Goal: Information Seeking & Learning: Learn about a topic

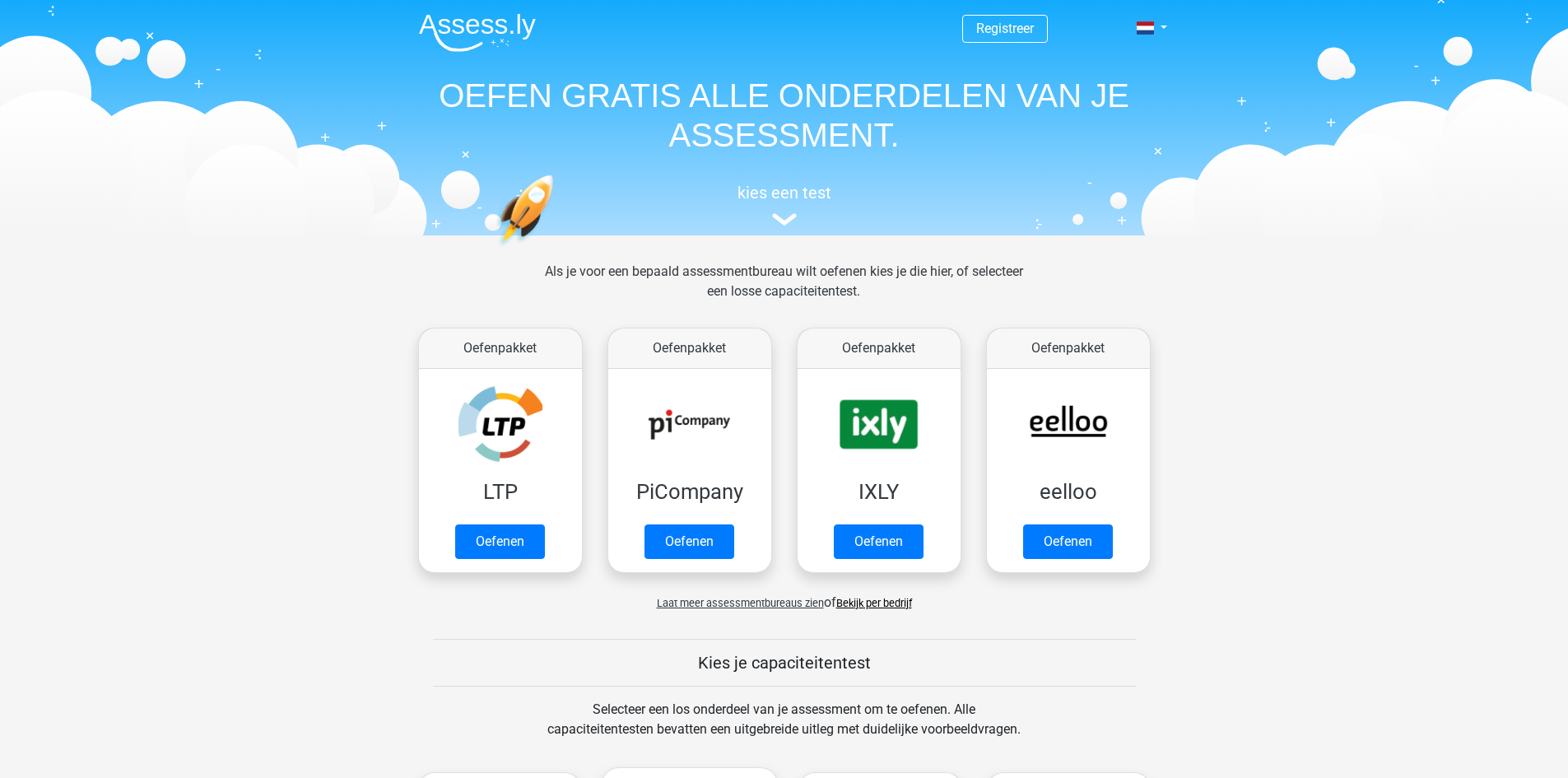
scroll to position [700, 0]
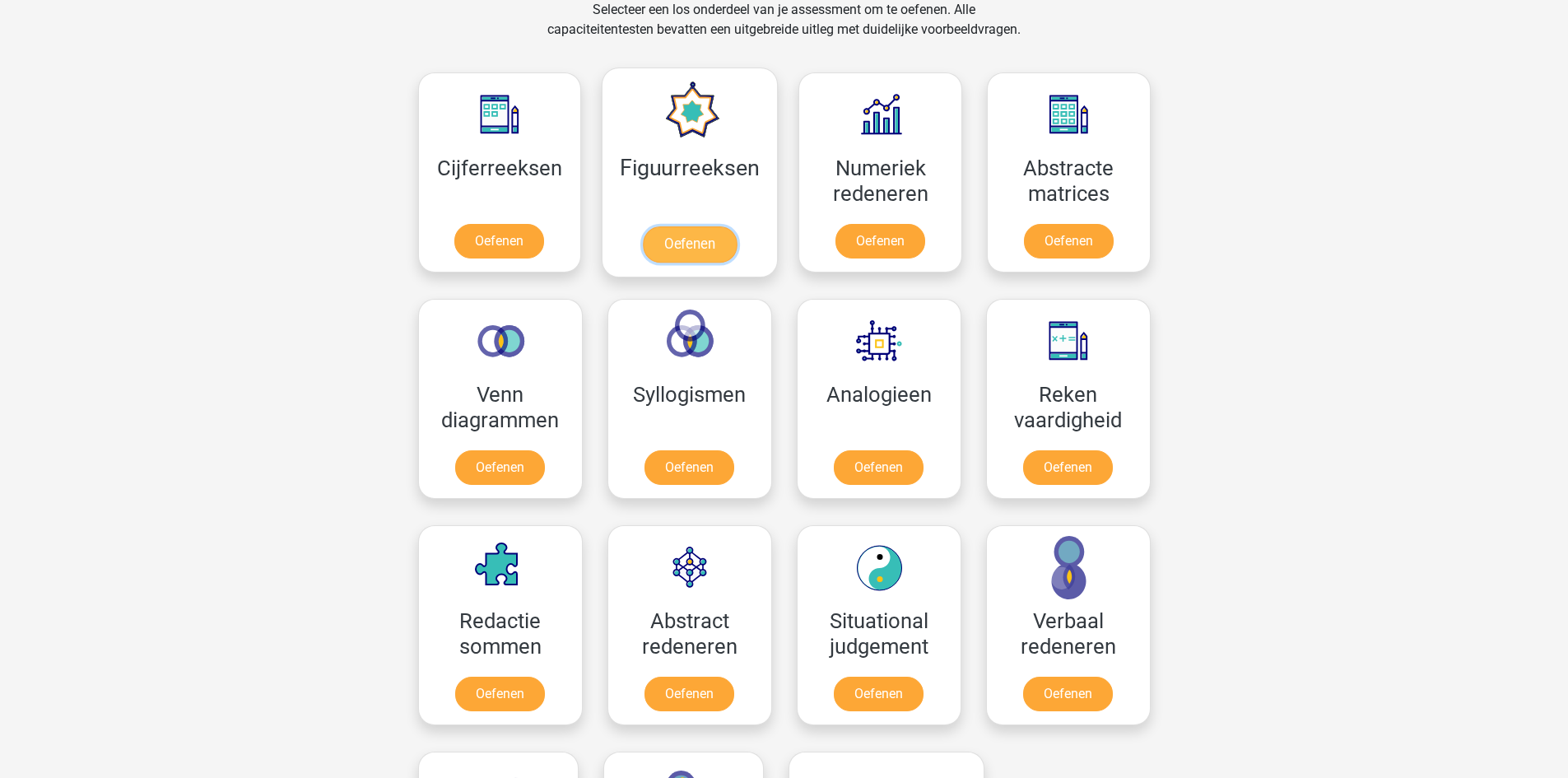
click at [690, 243] on link "Oefenen" at bounding box center [689, 244] width 93 height 36
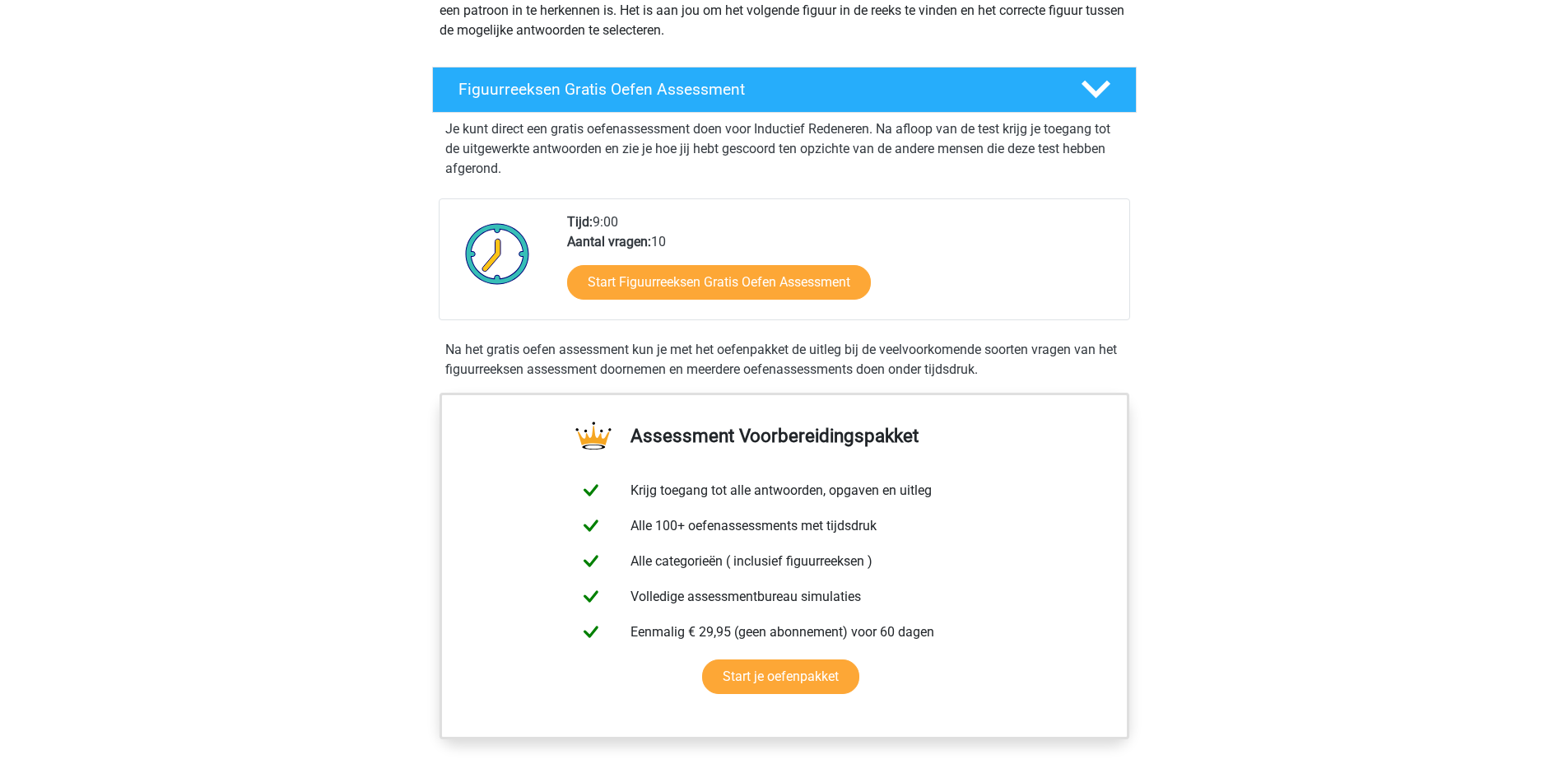
scroll to position [247, 0]
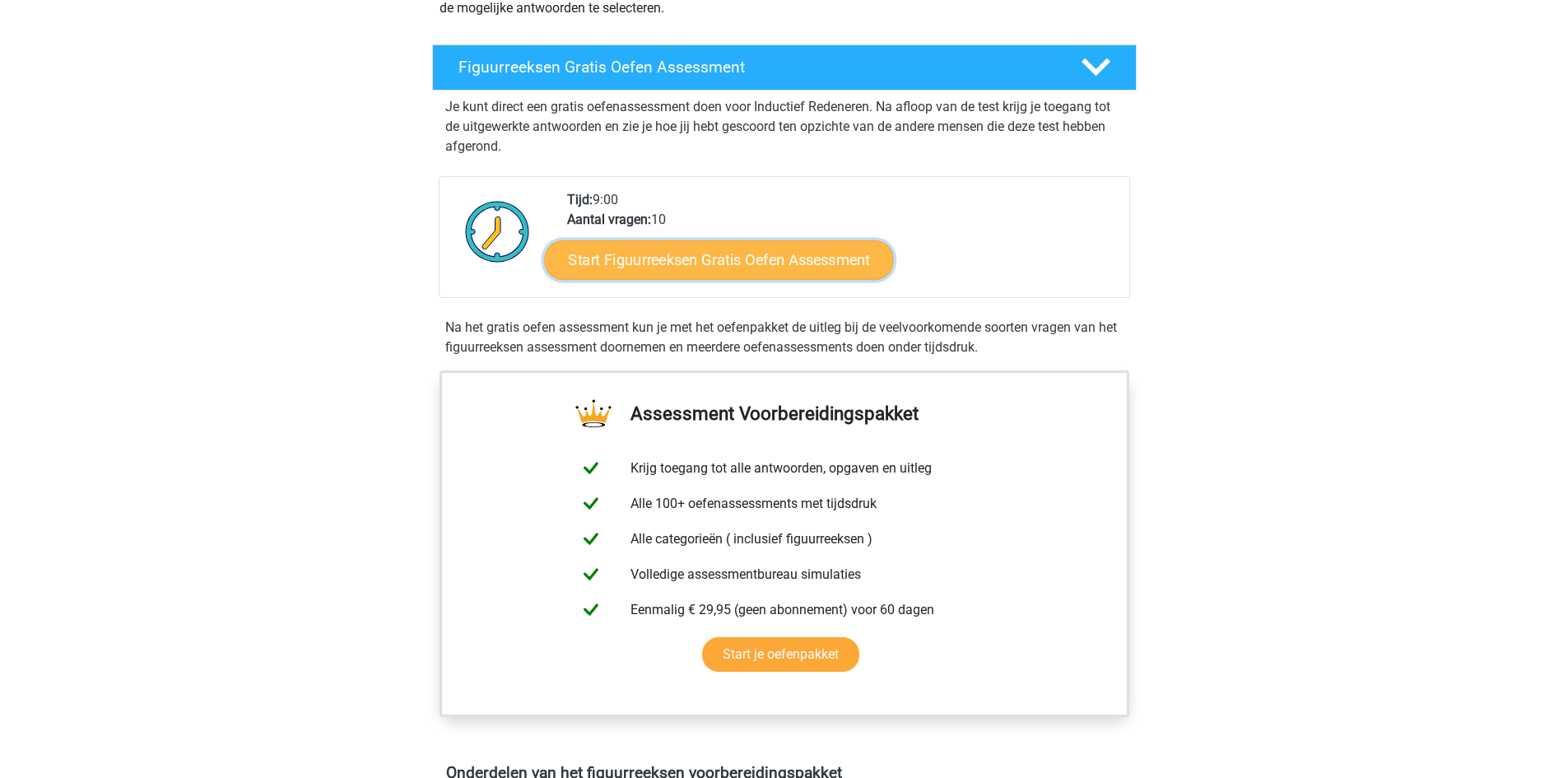
click at [739, 259] on link "Start Figuurreeksen Gratis Oefen Assessment" at bounding box center [718, 259] width 349 height 39
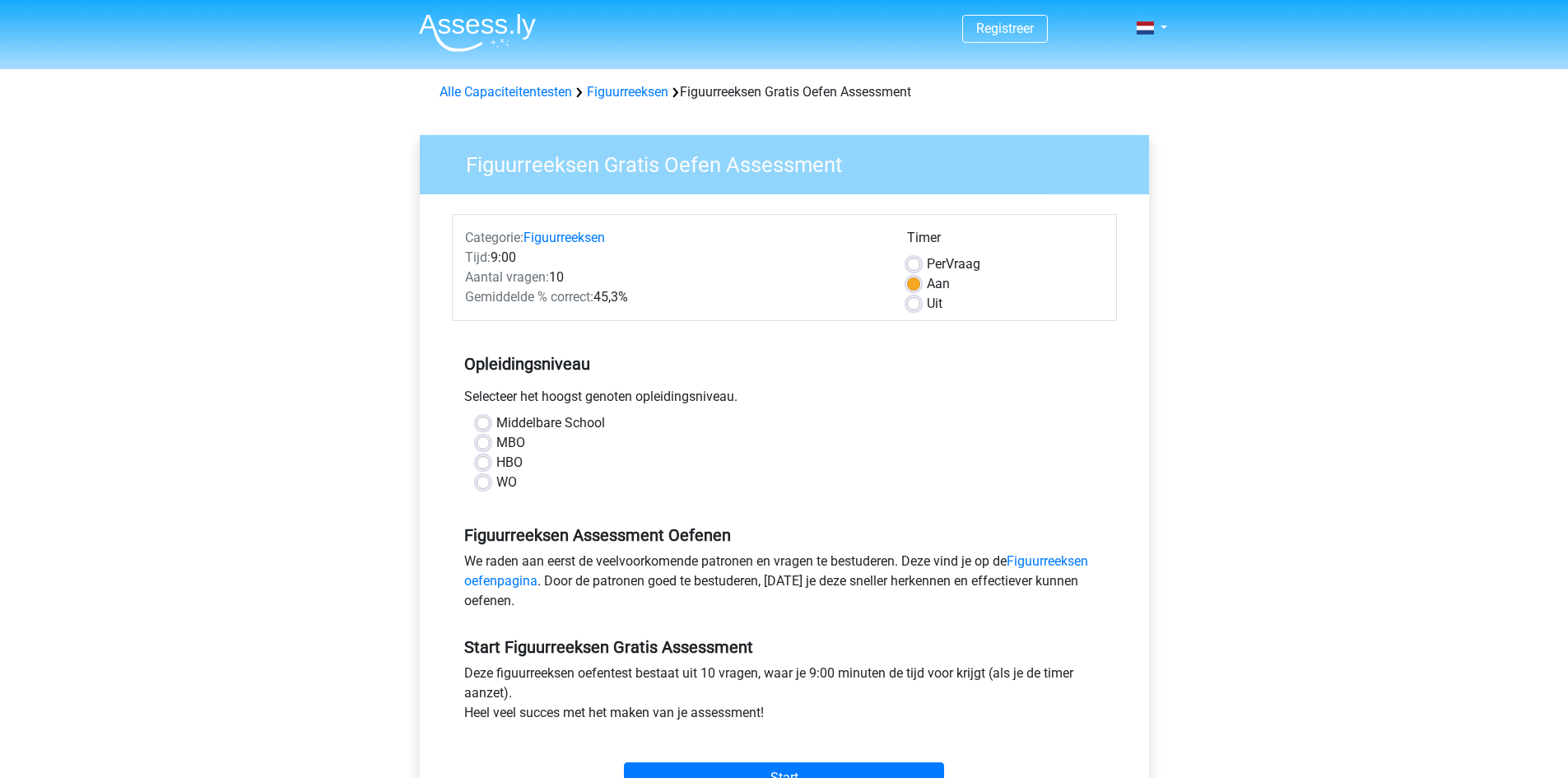
click at [496, 463] on label "HBO" at bounding box center [509, 462] width 27 height 20
click at [488, 463] on input "HBO" at bounding box center [483, 461] width 13 height 16
radio input "true"
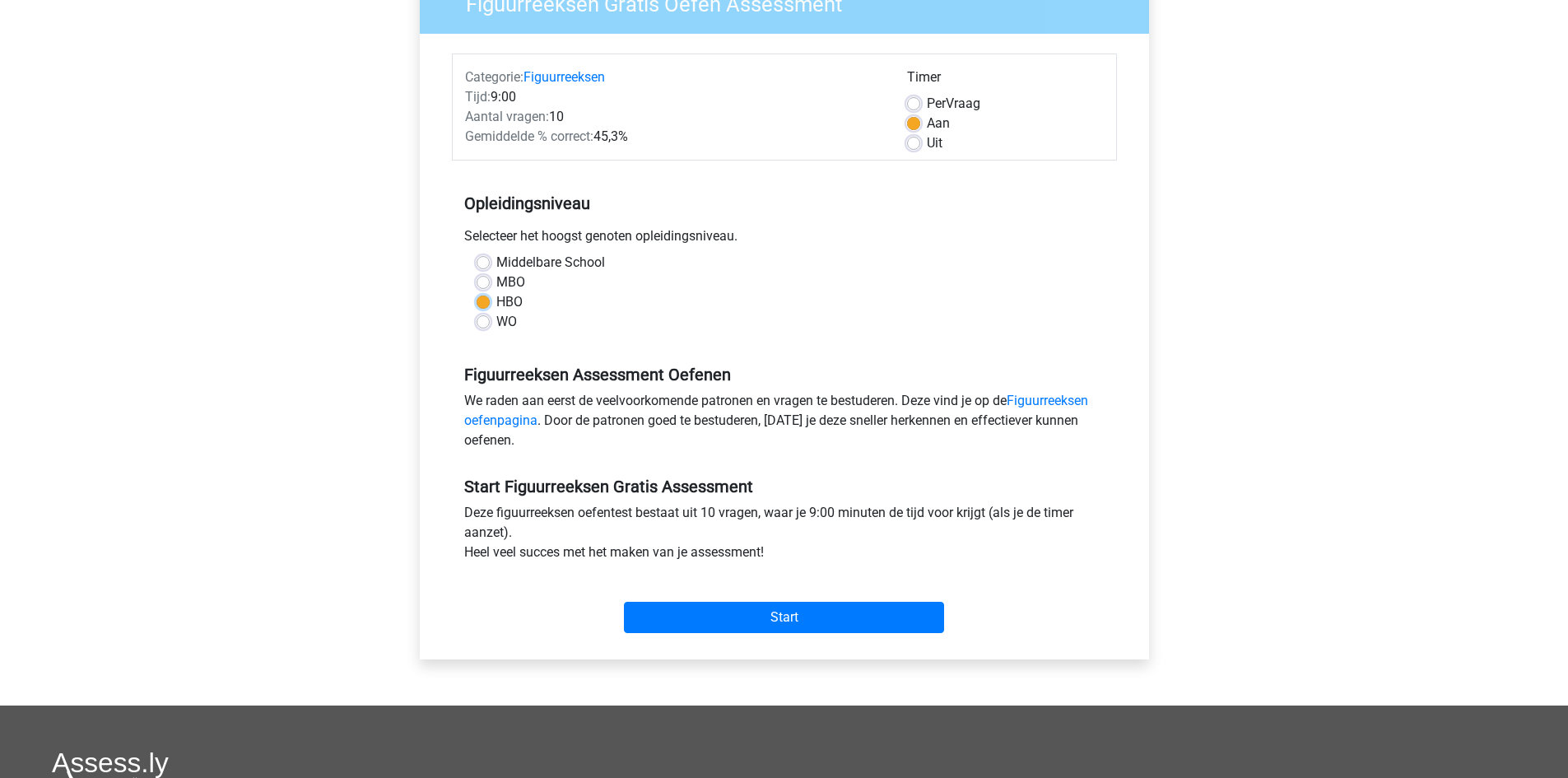
scroll to position [165, 0]
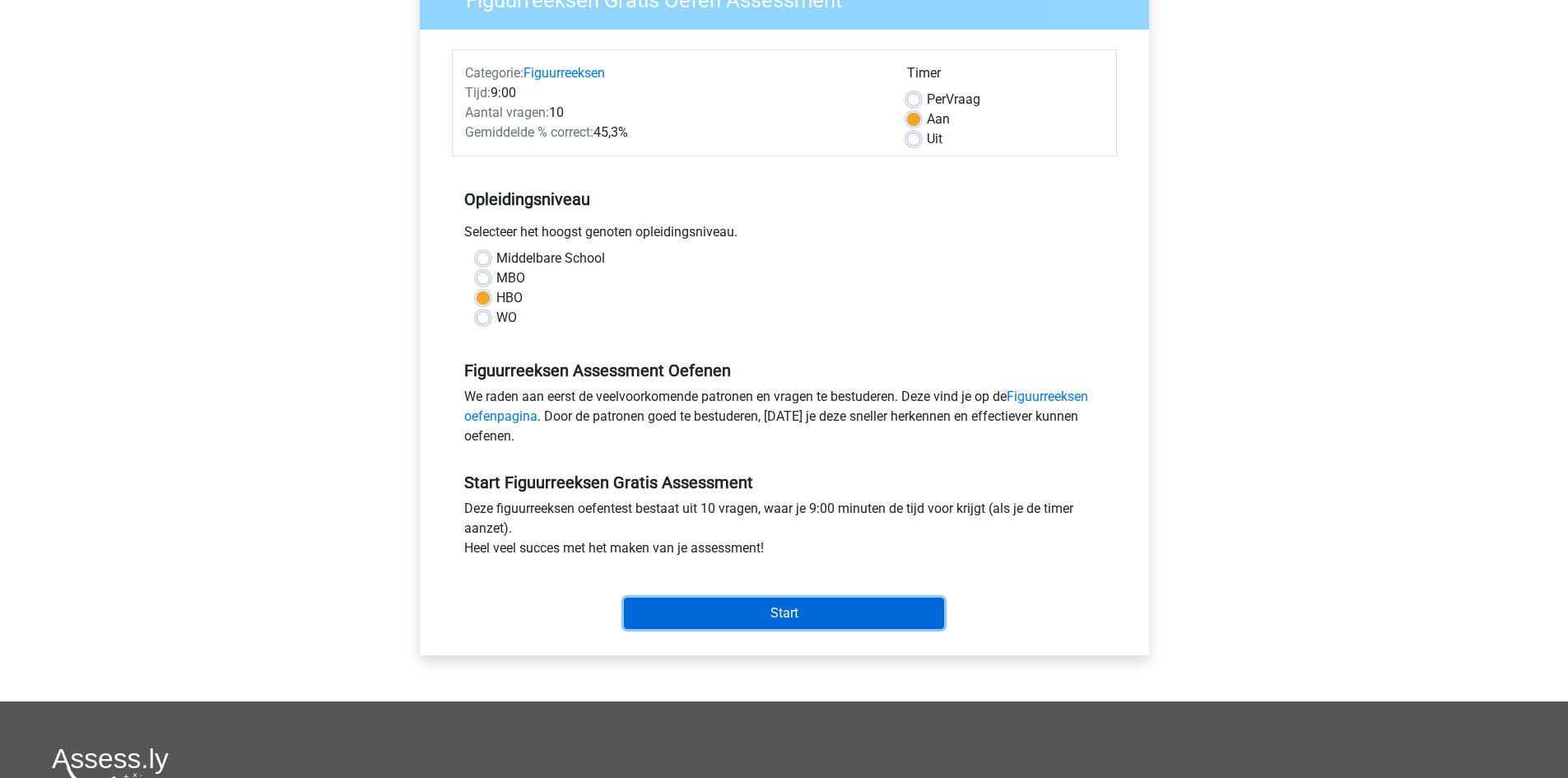
click at [788, 609] on input "Start" at bounding box center [784, 613] width 320 height 31
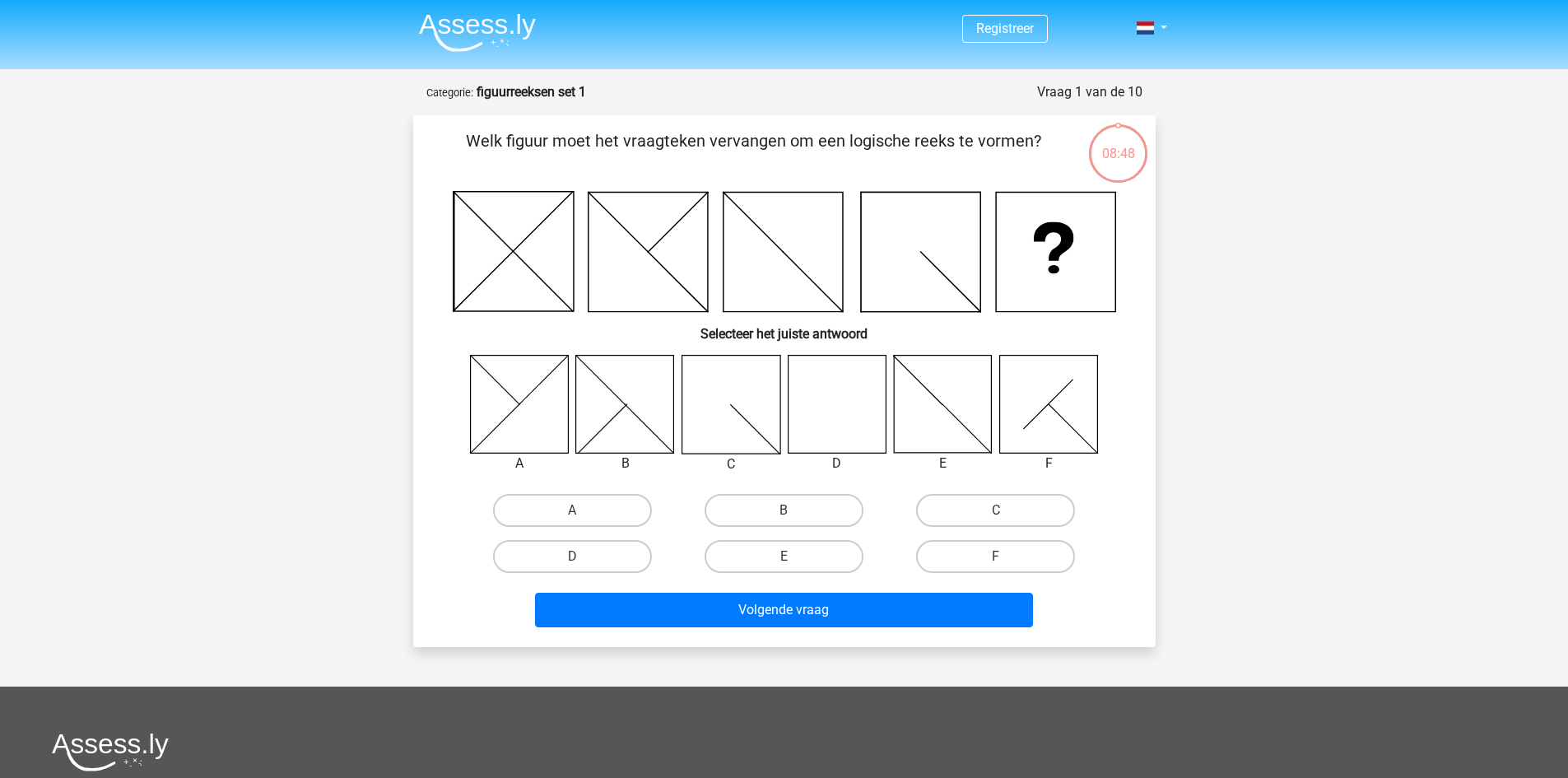
click at [847, 414] on icon at bounding box center [837, 404] width 98 height 98
click at [556, 555] on label "D" at bounding box center [572, 557] width 159 height 33
click at [572, 557] on input "D" at bounding box center [577, 562] width 10 height 10
radio input "true"
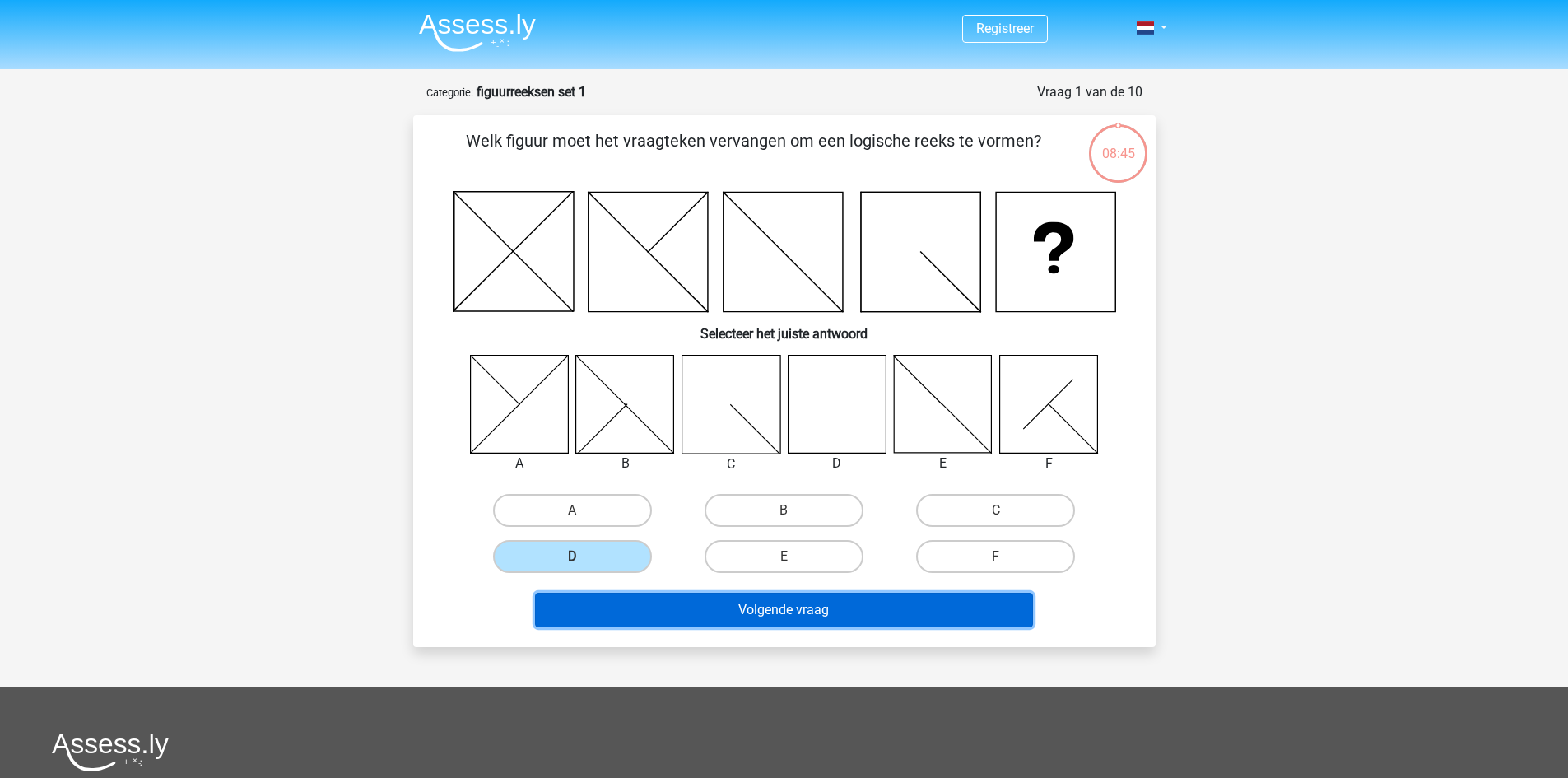
click at [766, 611] on button "Volgende vraag" at bounding box center [784, 610] width 498 height 34
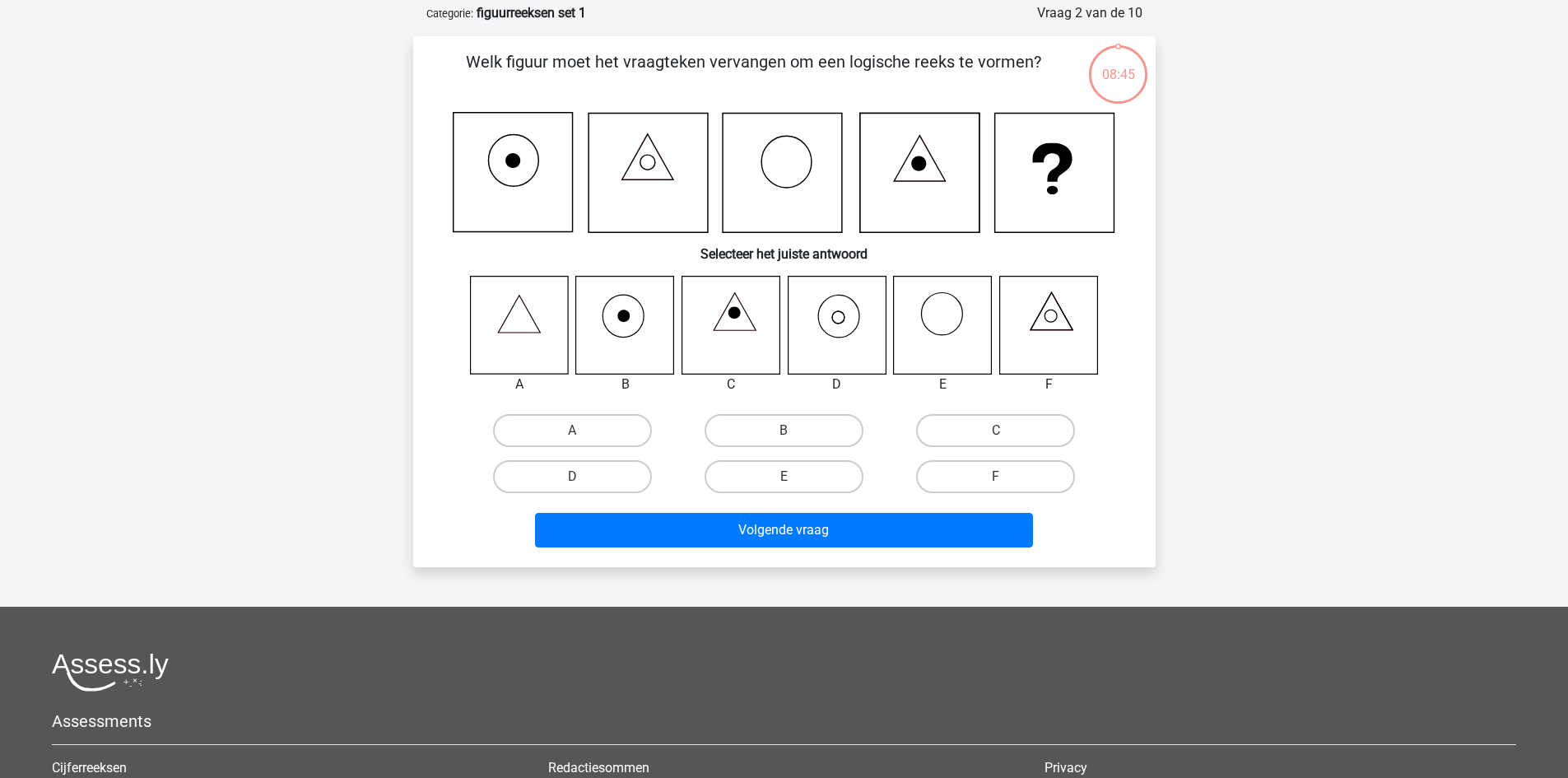
scroll to position [82, 0]
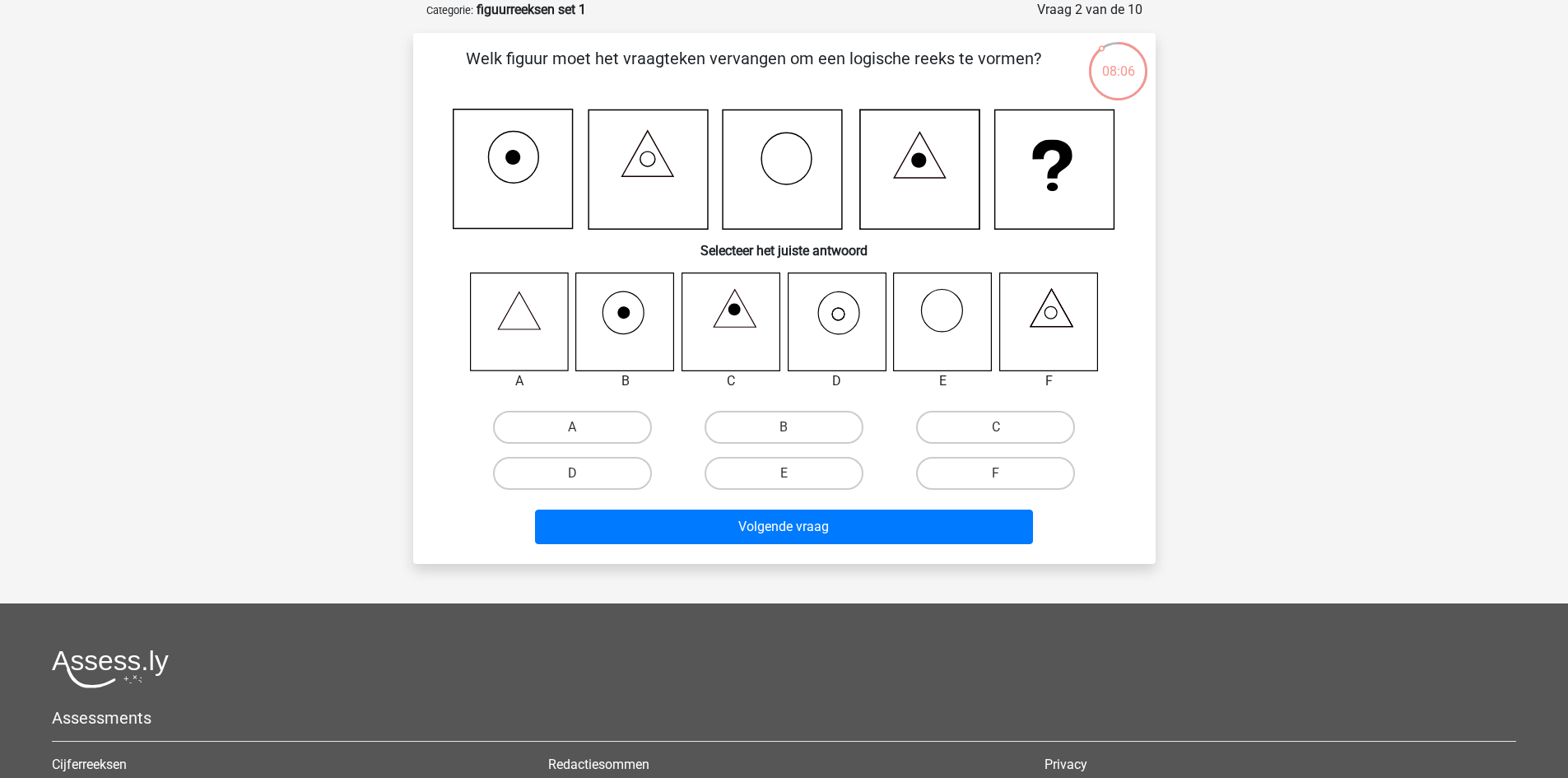
click at [842, 317] on icon at bounding box center [837, 322] width 98 height 98
click at [602, 470] on label "D" at bounding box center [572, 473] width 159 height 33
click at [583, 473] on input "D" at bounding box center [577, 479] width 10 height 10
radio input "true"
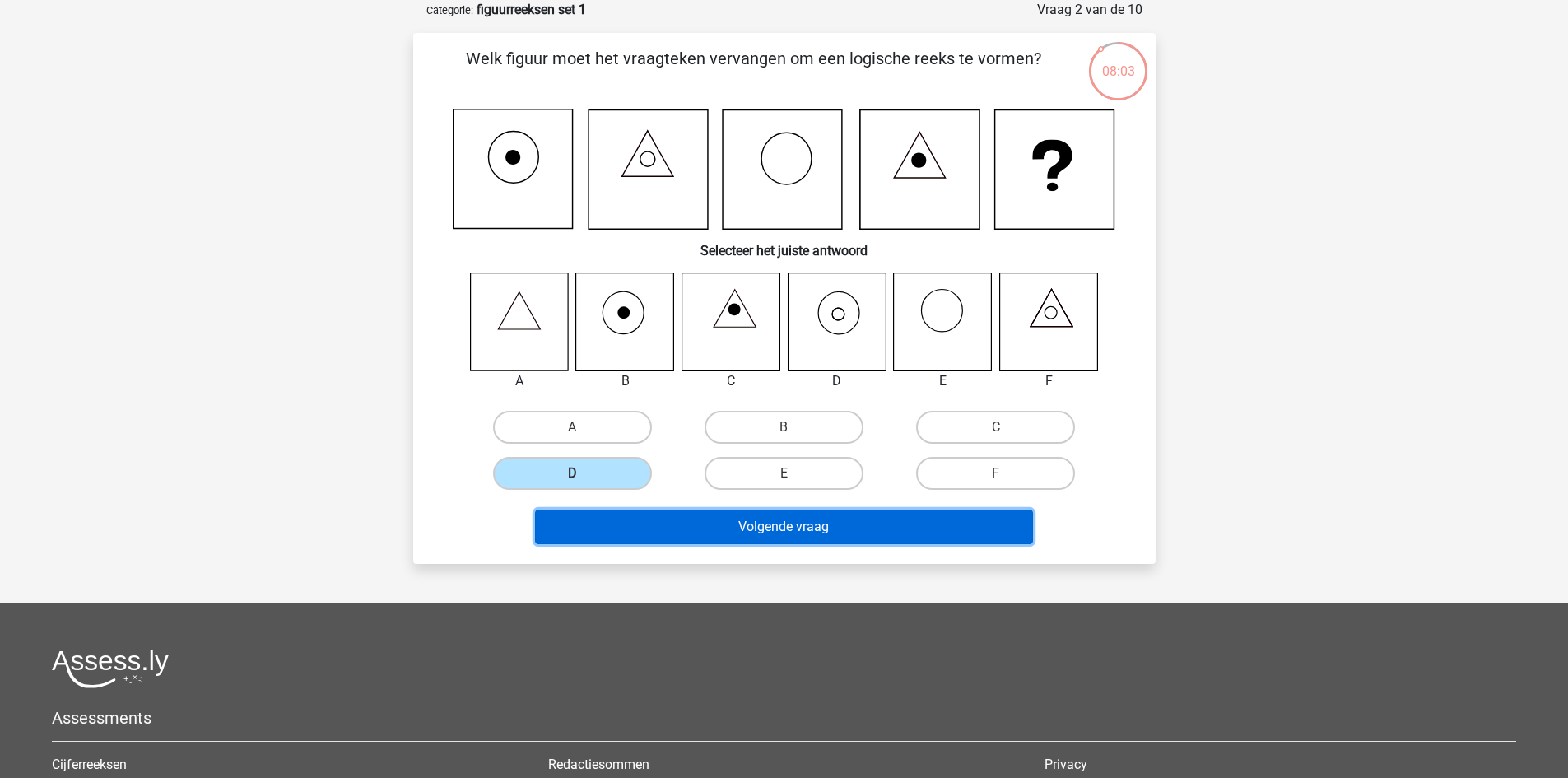
click at [792, 528] on button "Volgende vraag" at bounding box center [784, 527] width 498 height 34
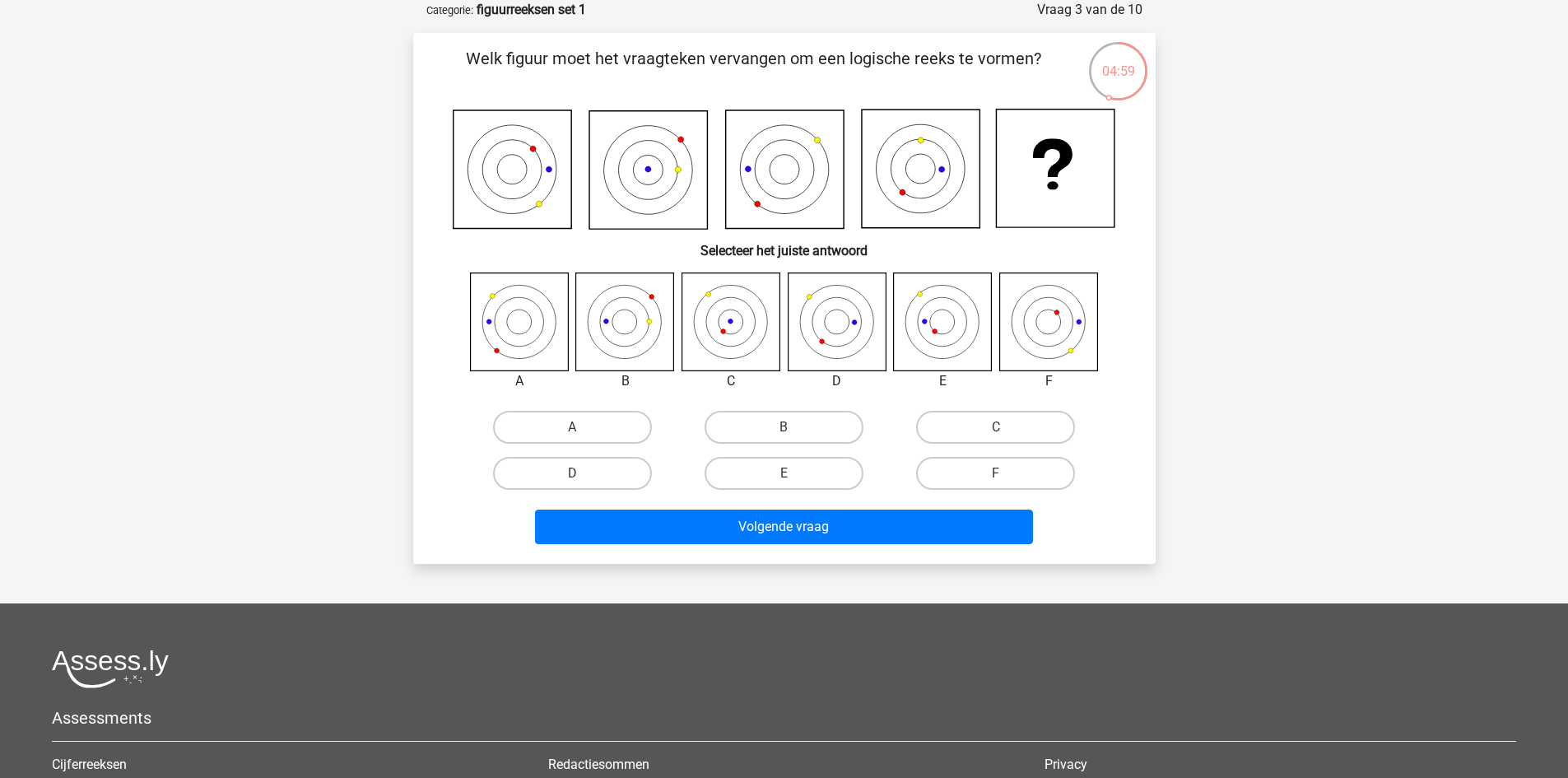
click at [949, 335] on icon at bounding box center [943, 322] width 98 height 98
click at [783, 473] on label "E" at bounding box center [784, 473] width 159 height 33
click at [784, 473] on input "E" at bounding box center [789, 479] width 10 height 10
radio input "true"
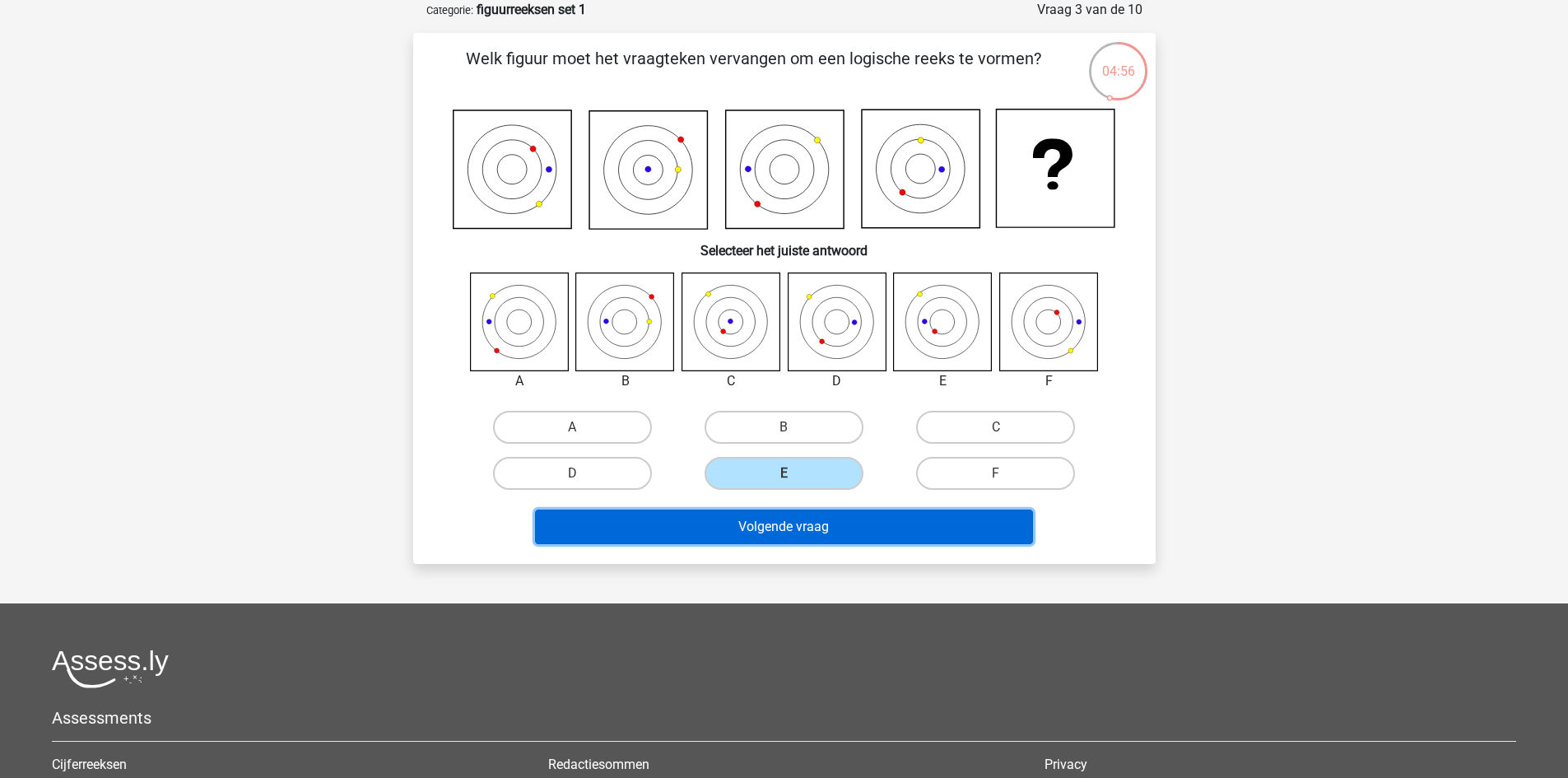
click at [837, 526] on button "Volgende vraag" at bounding box center [784, 527] width 498 height 34
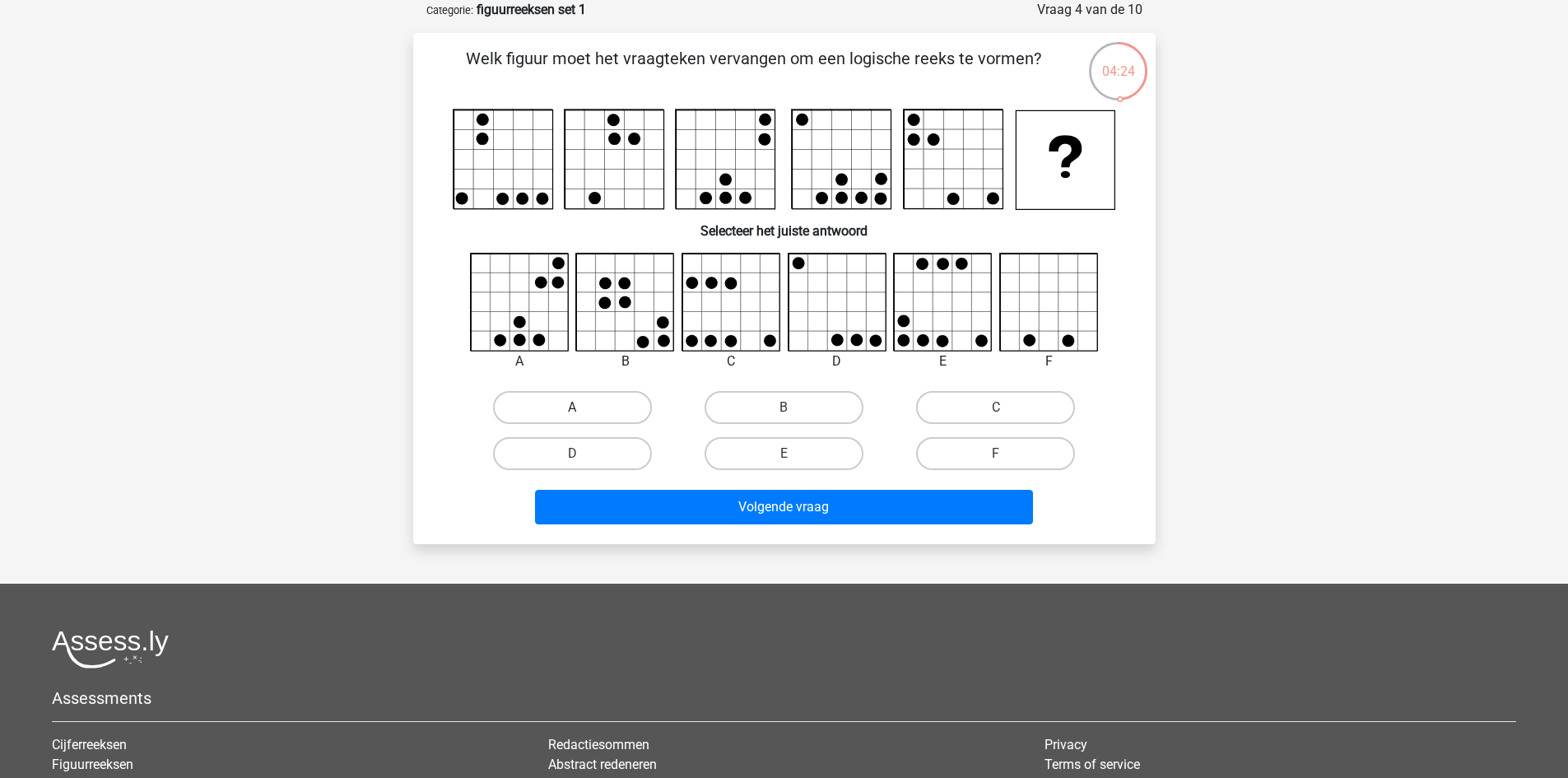
click at [544, 407] on label "A" at bounding box center [572, 407] width 159 height 33
click at [572, 407] on input "A" at bounding box center [577, 413] width 10 height 10
radio input "true"
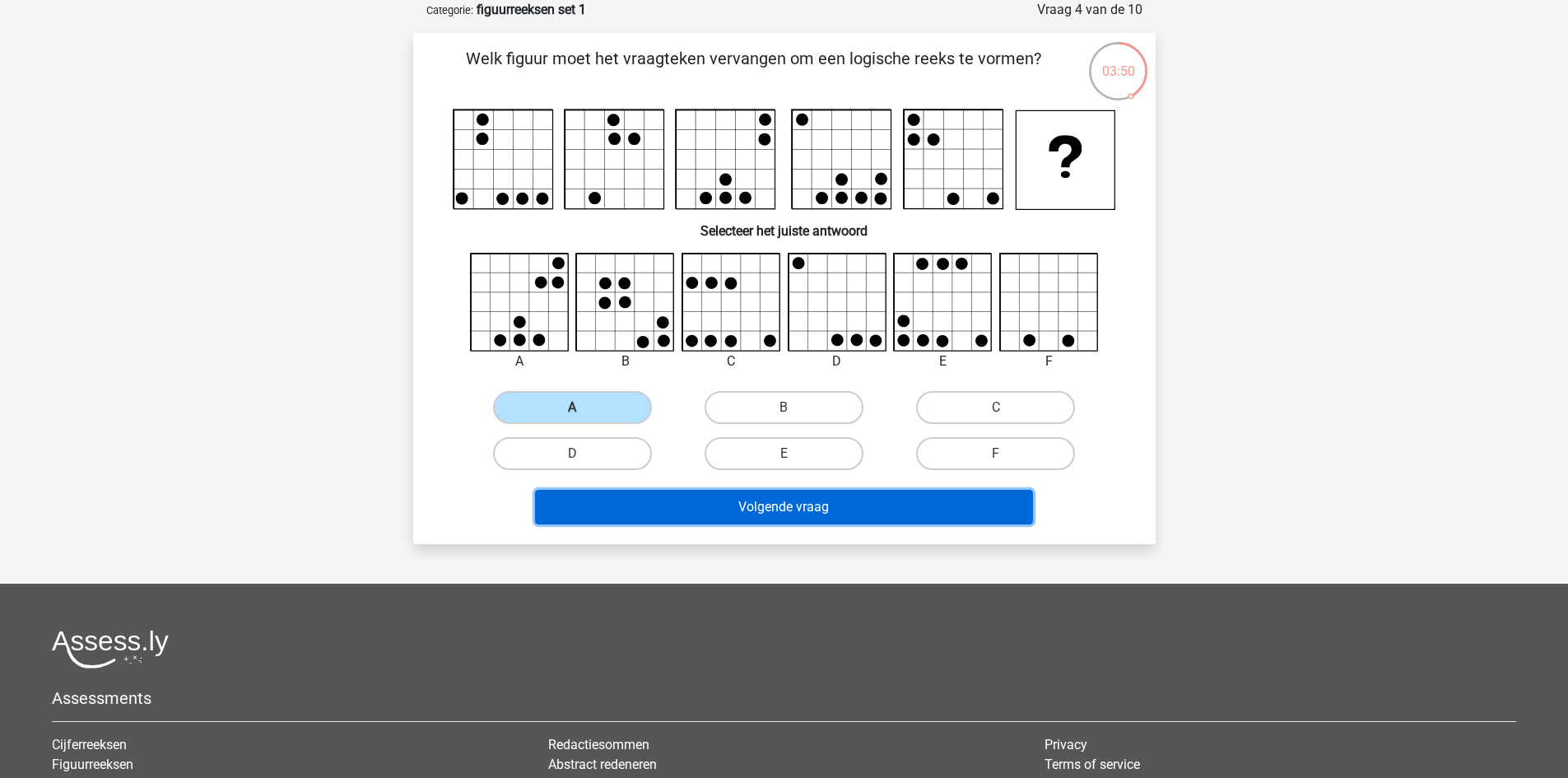
click at [828, 506] on button "Volgende vraag" at bounding box center [784, 507] width 498 height 34
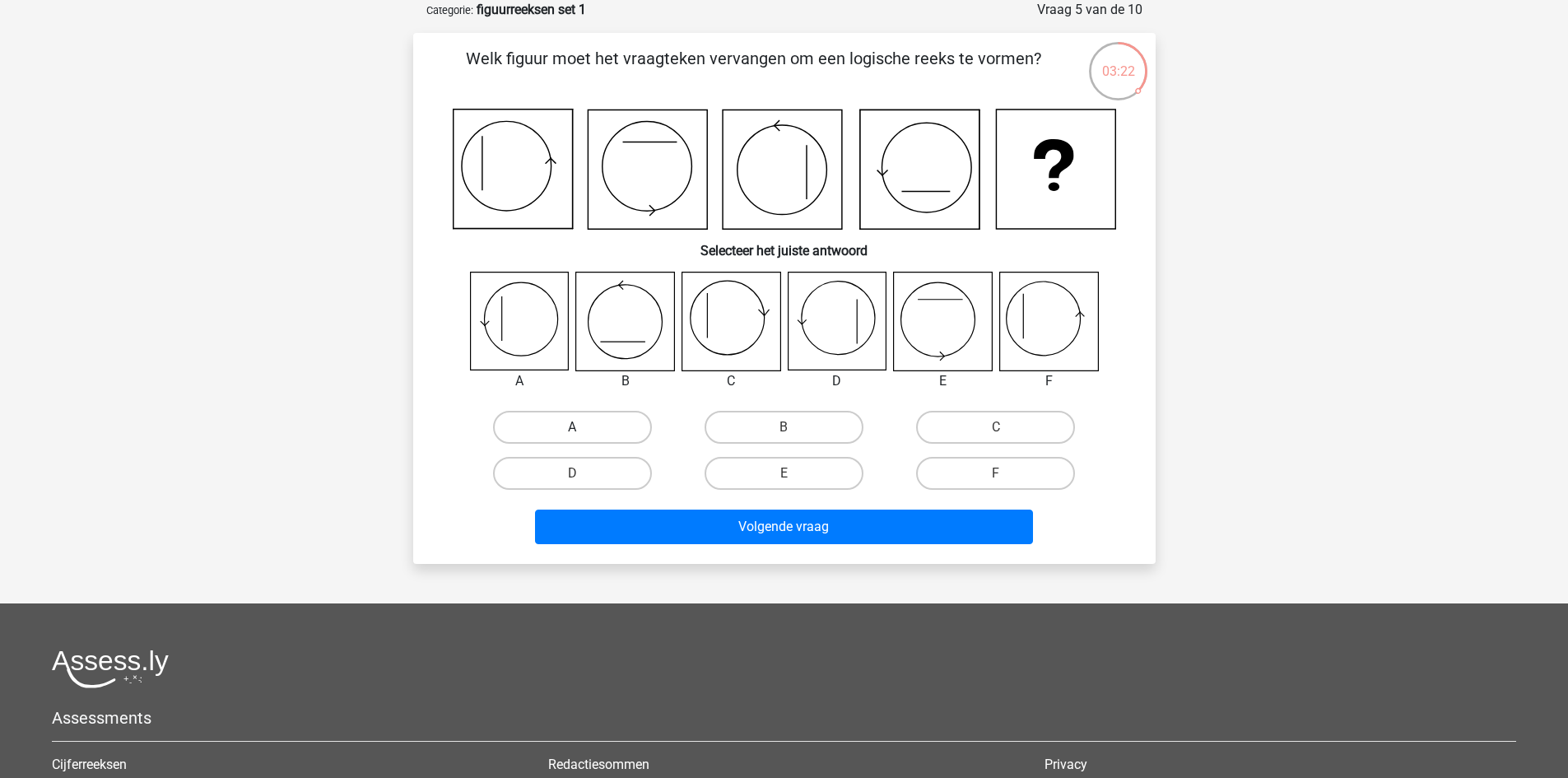
click at [576, 425] on label "A" at bounding box center [572, 427] width 159 height 33
click at [576, 427] on input "A" at bounding box center [577, 432] width 10 height 10
radio input "true"
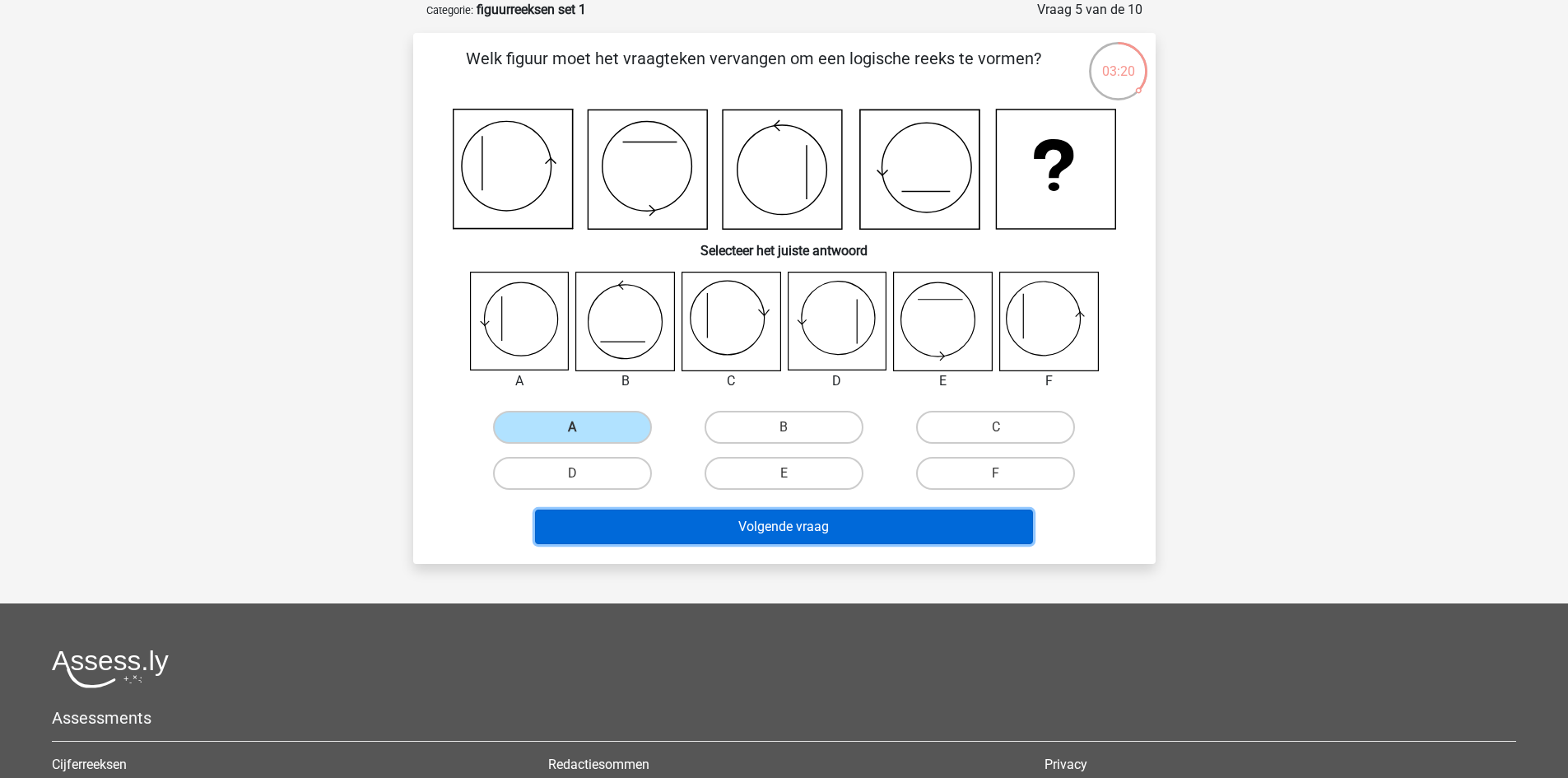
click at [807, 528] on button "Volgende vraag" at bounding box center [784, 527] width 498 height 34
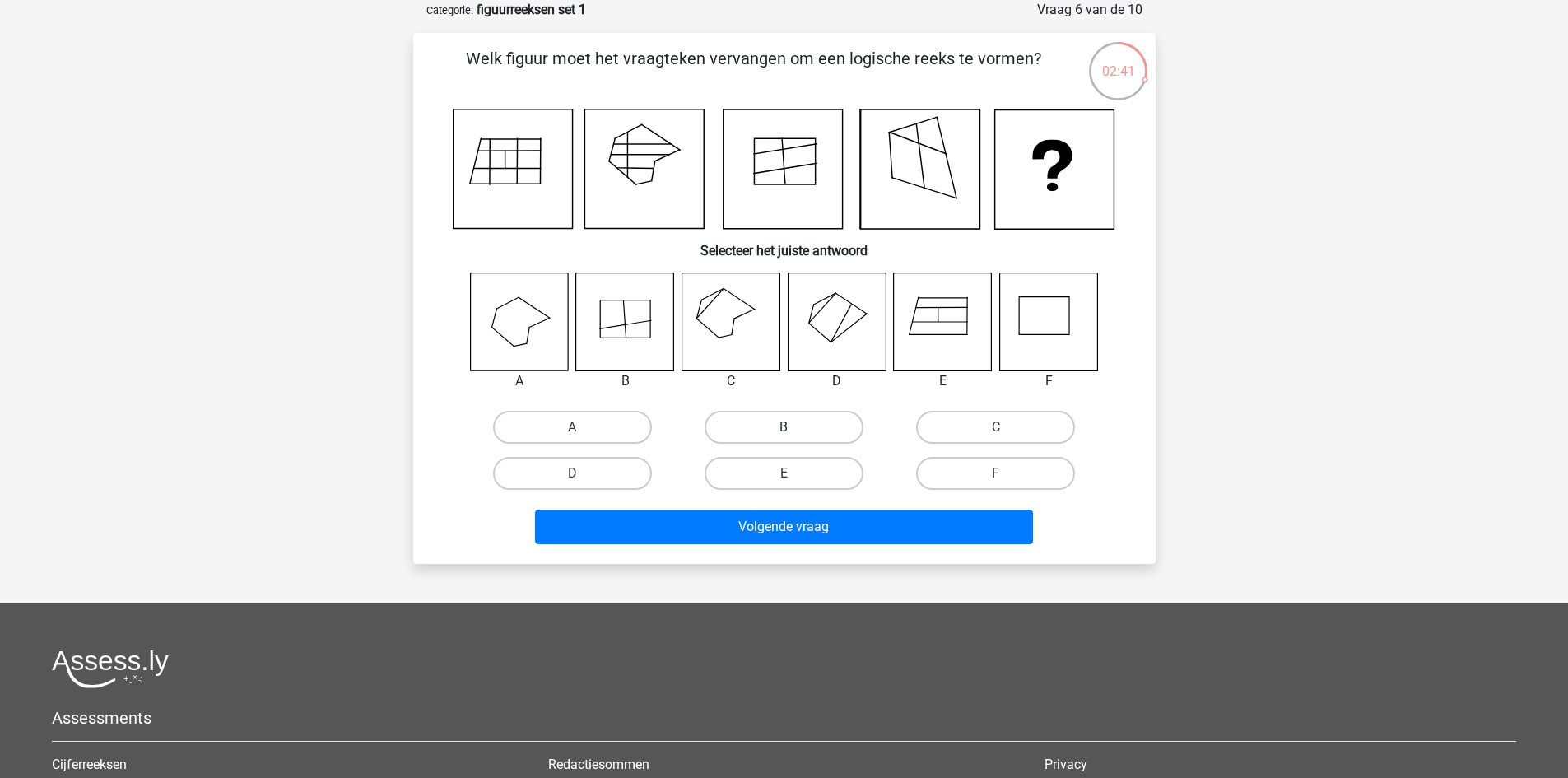
click at [766, 428] on label "B" at bounding box center [784, 427] width 159 height 33
click at [784, 428] on input "B" at bounding box center [789, 432] width 10 height 10
radio input "true"
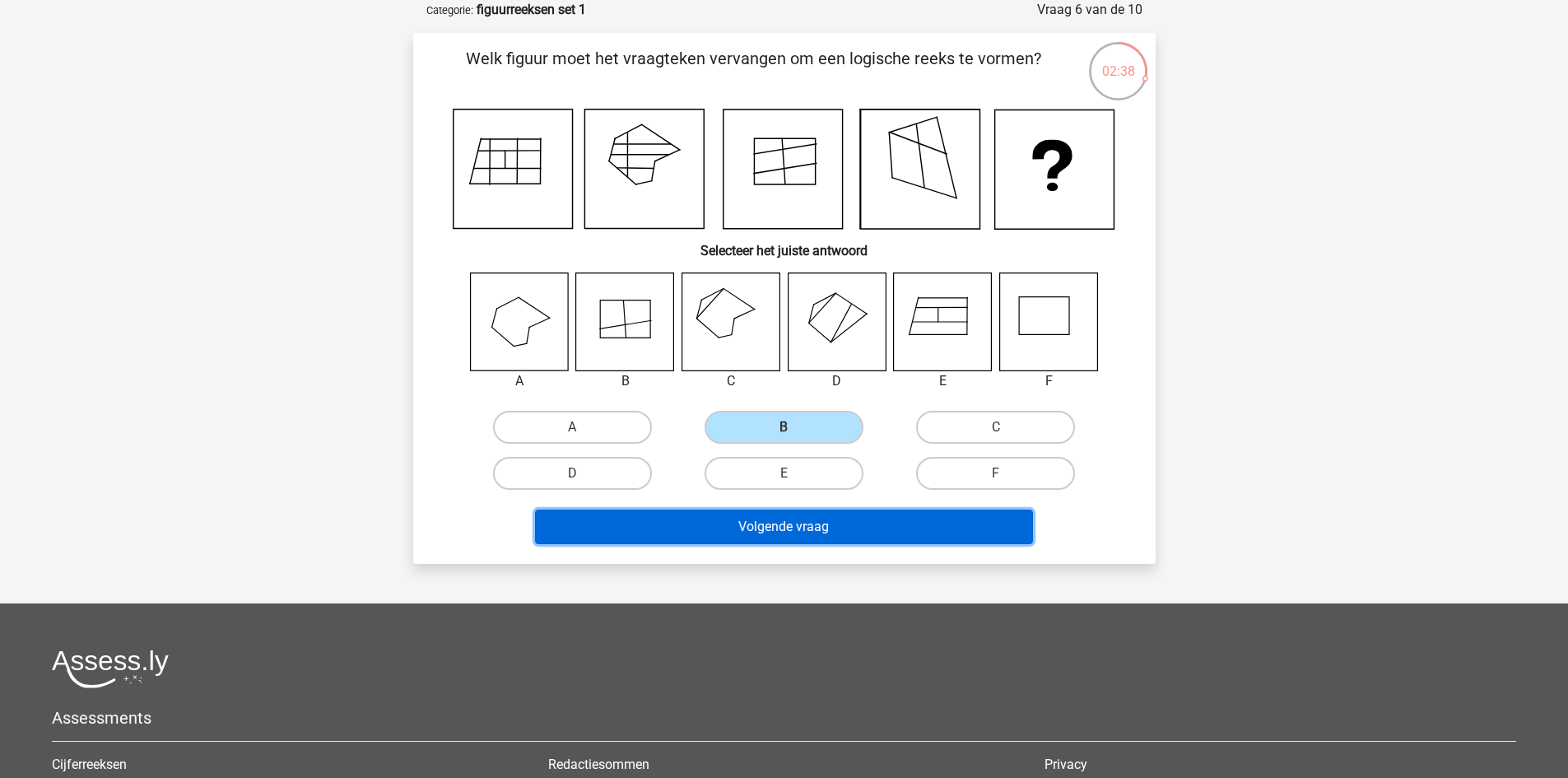
click at [801, 526] on button "Volgende vraag" at bounding box center [784, 527] width 498 height 34
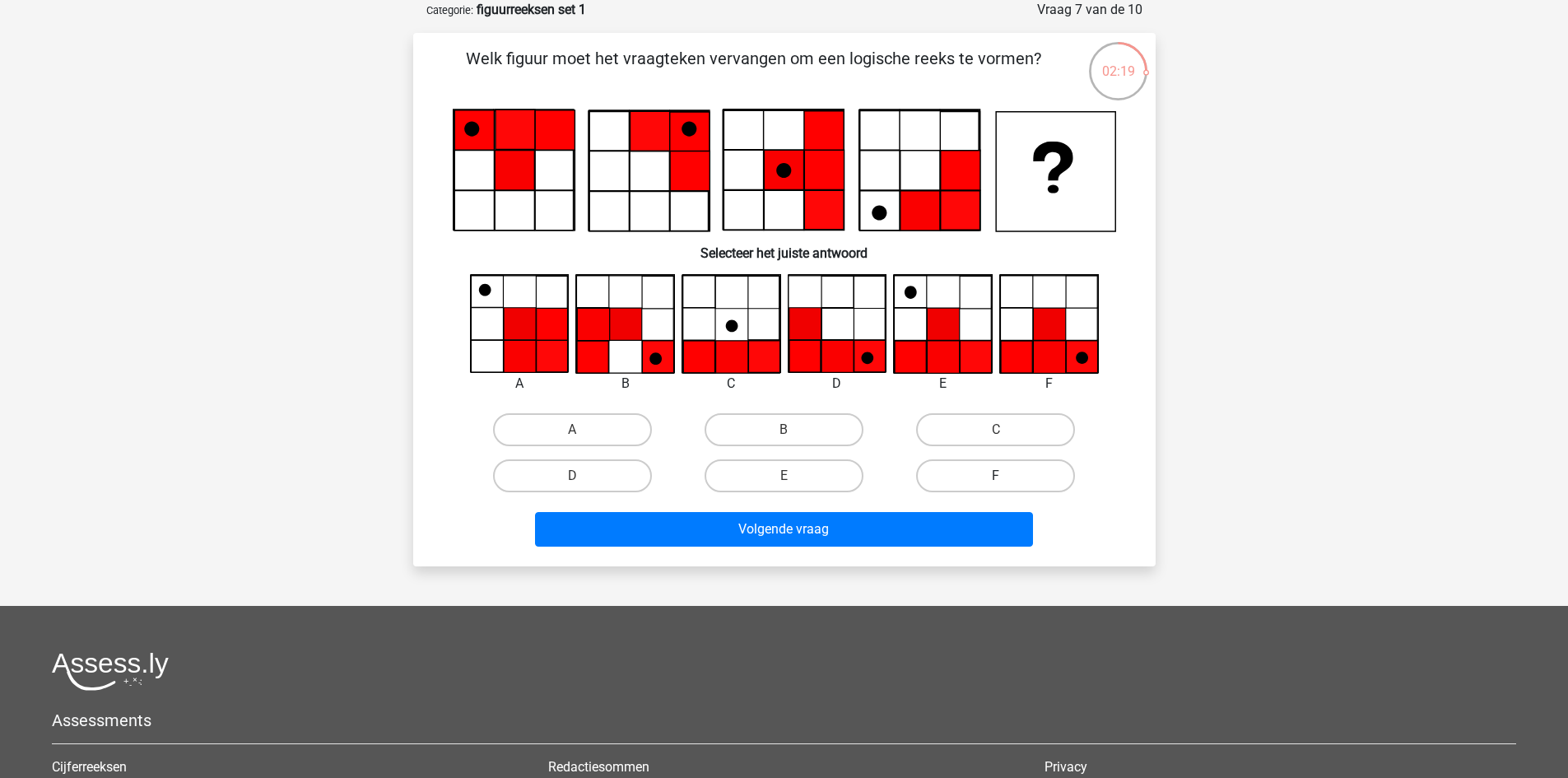
click at [972, 478] on label "F" at bounding box center [994, 476] width 159 height 33
click at [996, 478] on input "F" at bounding box center [1001, 481] width 10 height 10
radio input "true"
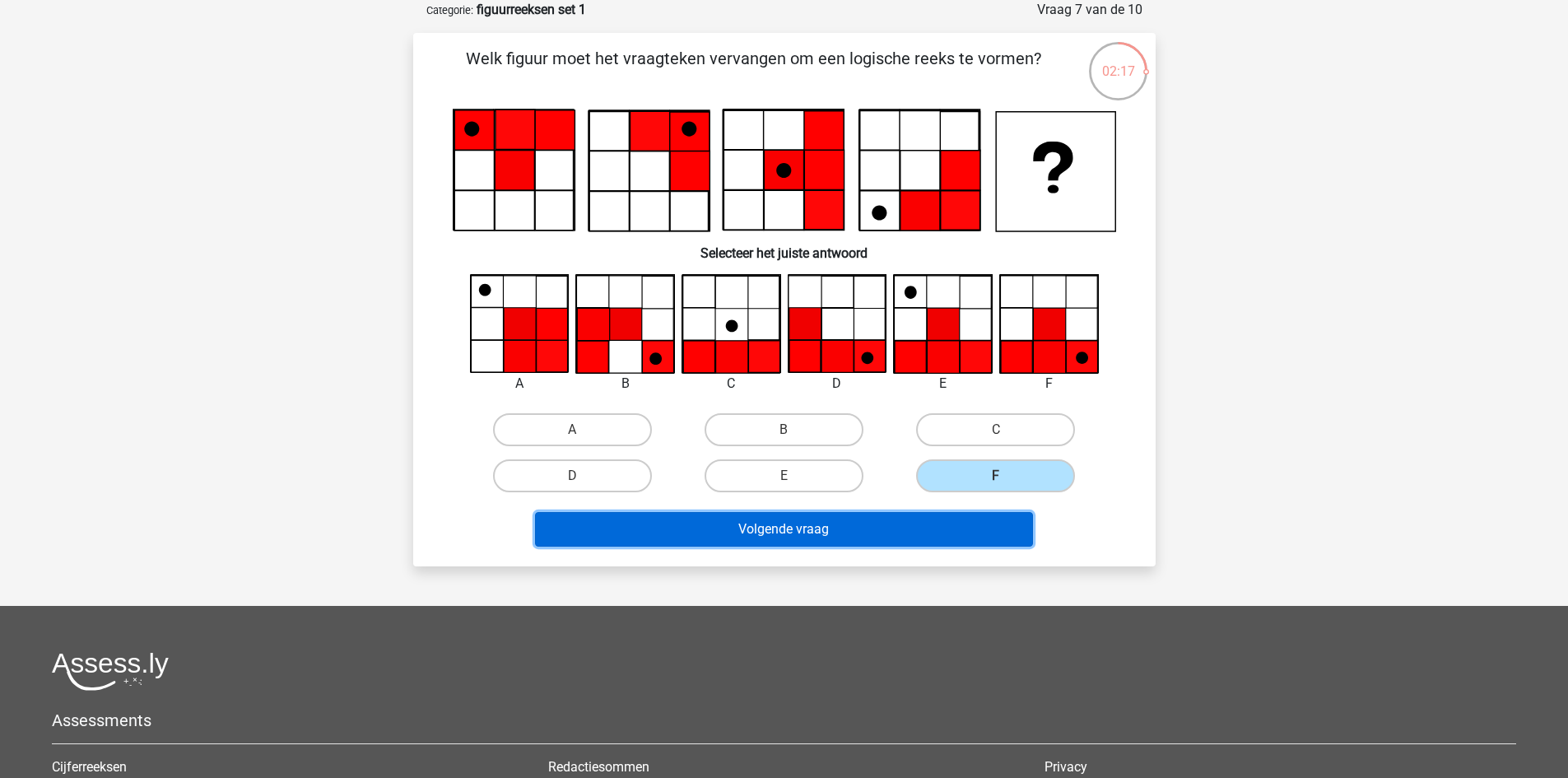
click at [808, 531] on button "Volgende vraag" at bounding box center [784, 529] width 498 height 34
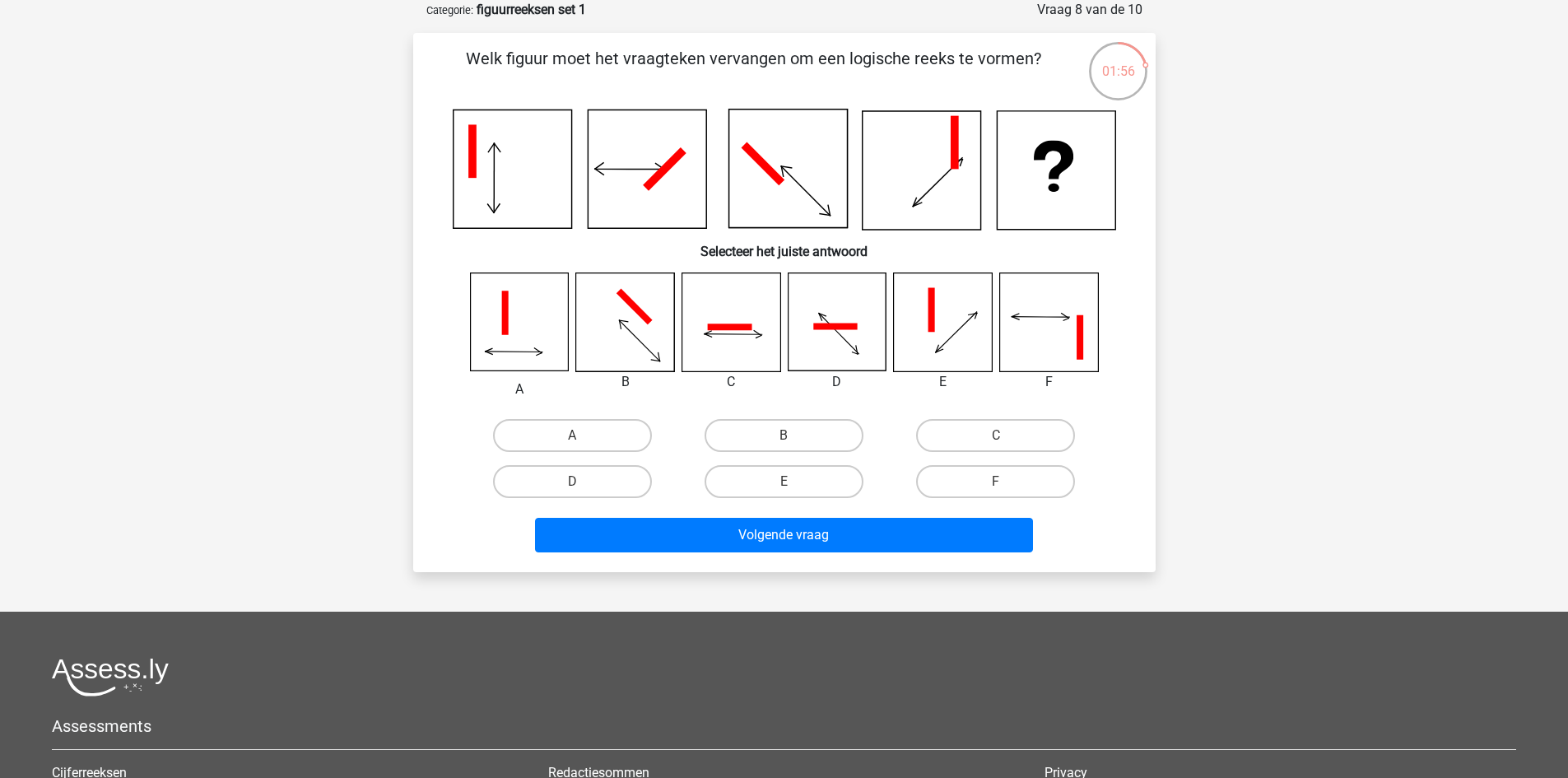
click at [790, 484] on input "E" at bounding box center [789, 487] width 10 height 10
radio input "true"
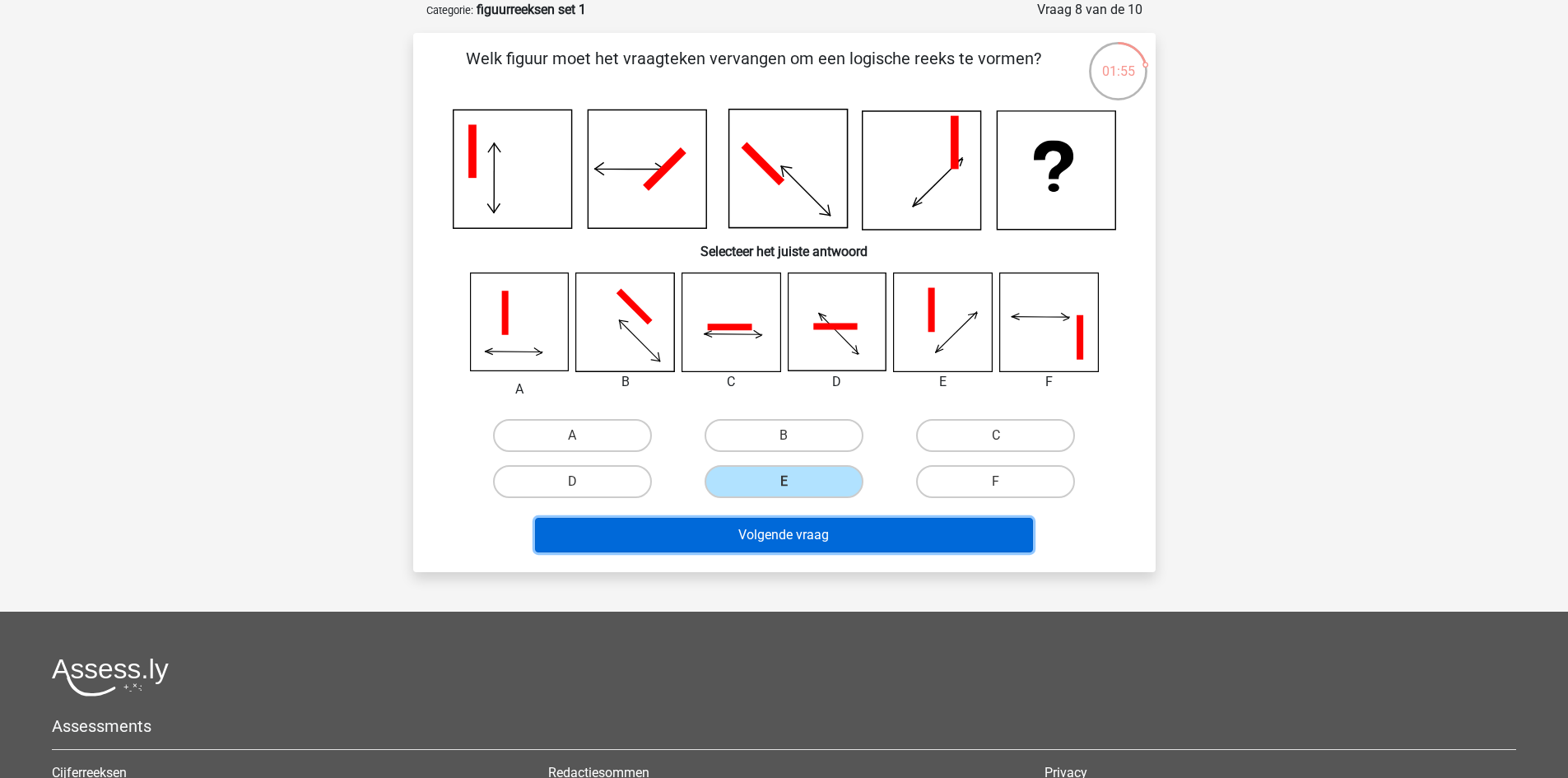
click at [836, 534] on button "Volgende vraag" at bounding box center [784, 535] width 498 height 34
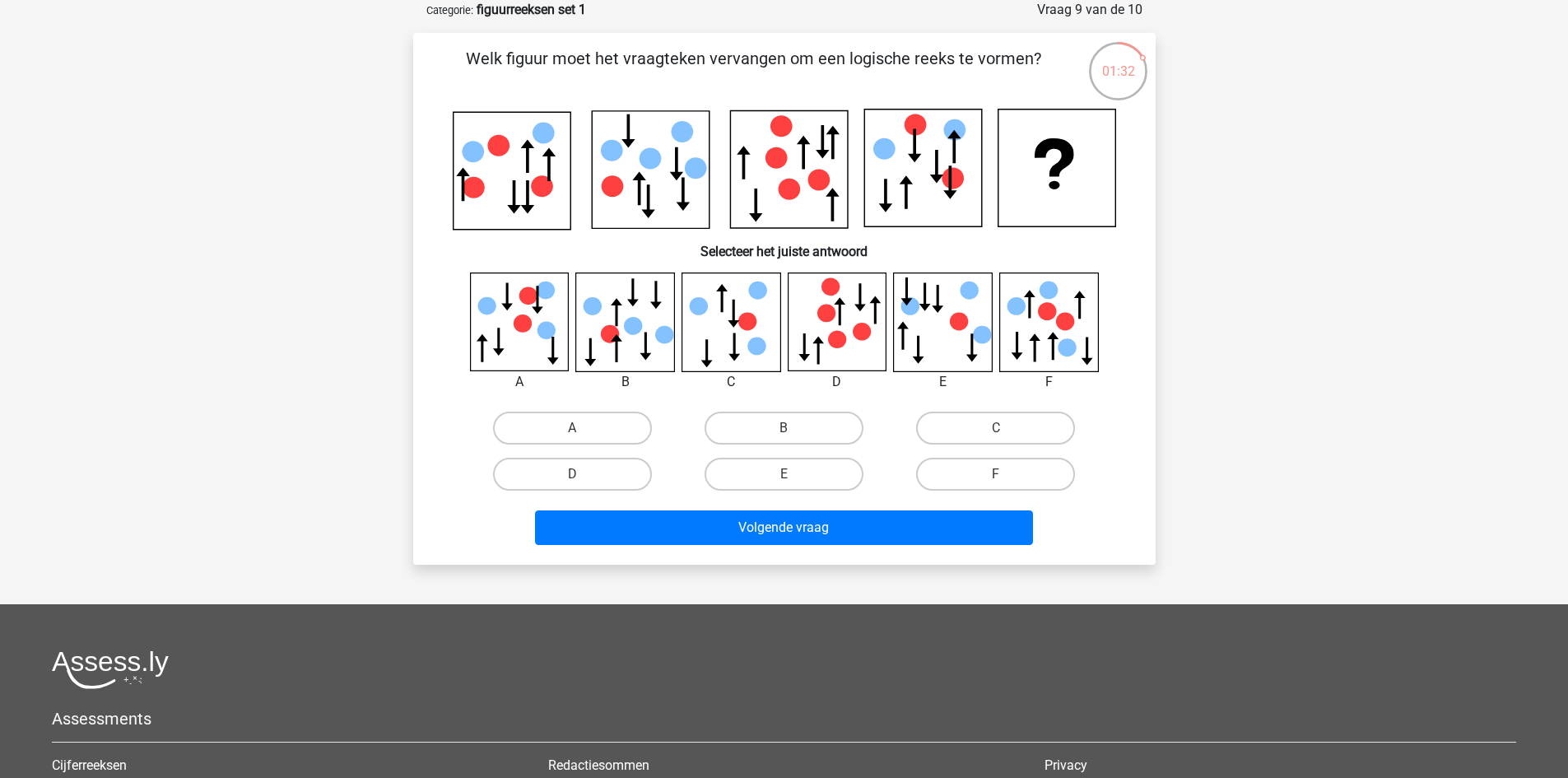
click at [792, 469] on label "E" at bounding box center [784, 474] width 159 height 33
click at [792, 474] on input "E" at bounding box center [789, 479] width 10 height 10
radio input "true"
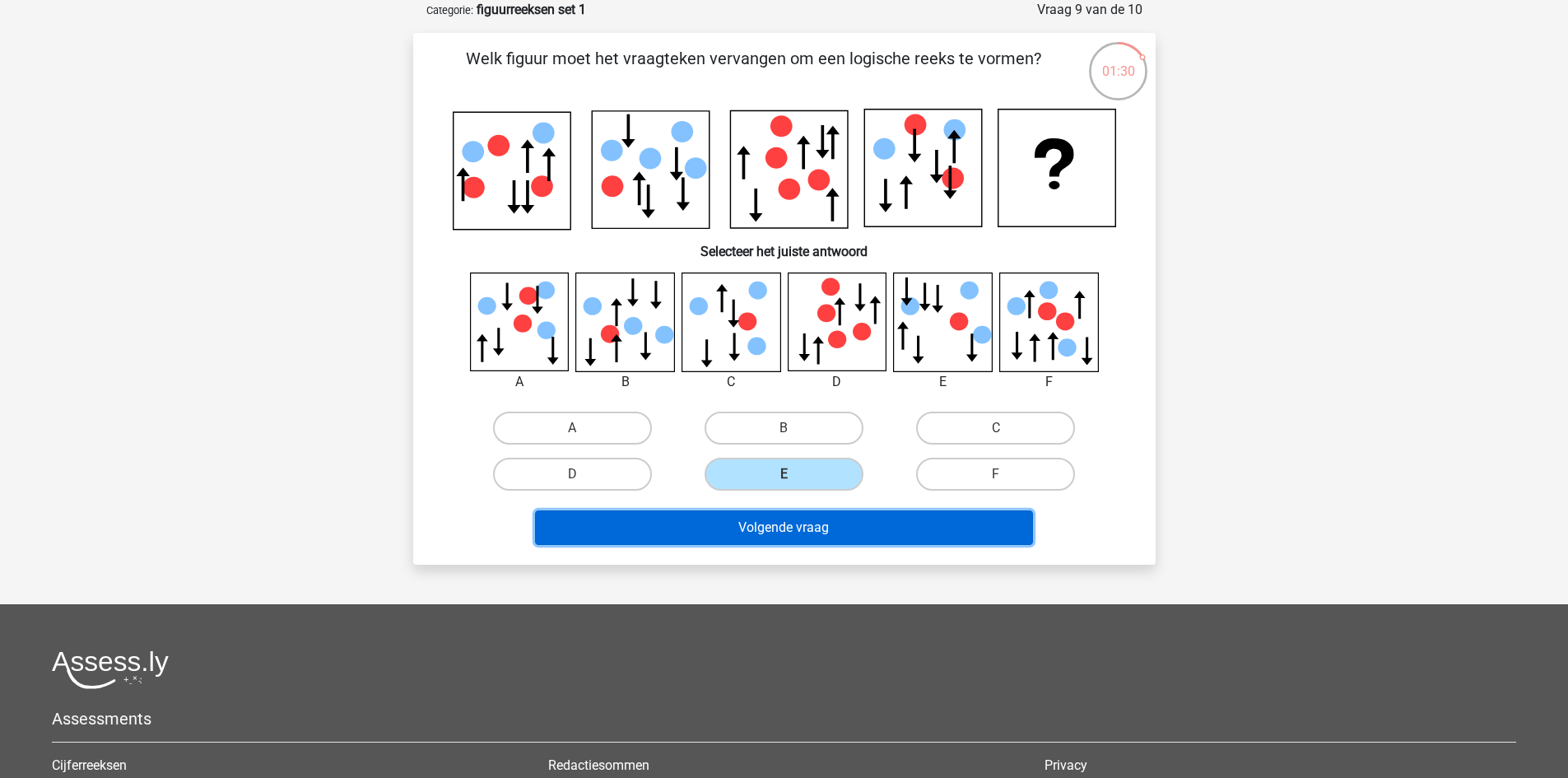
click at [814, 527] on button "Volgende vraag" at bounding box center [784, 528] width 498 height 34
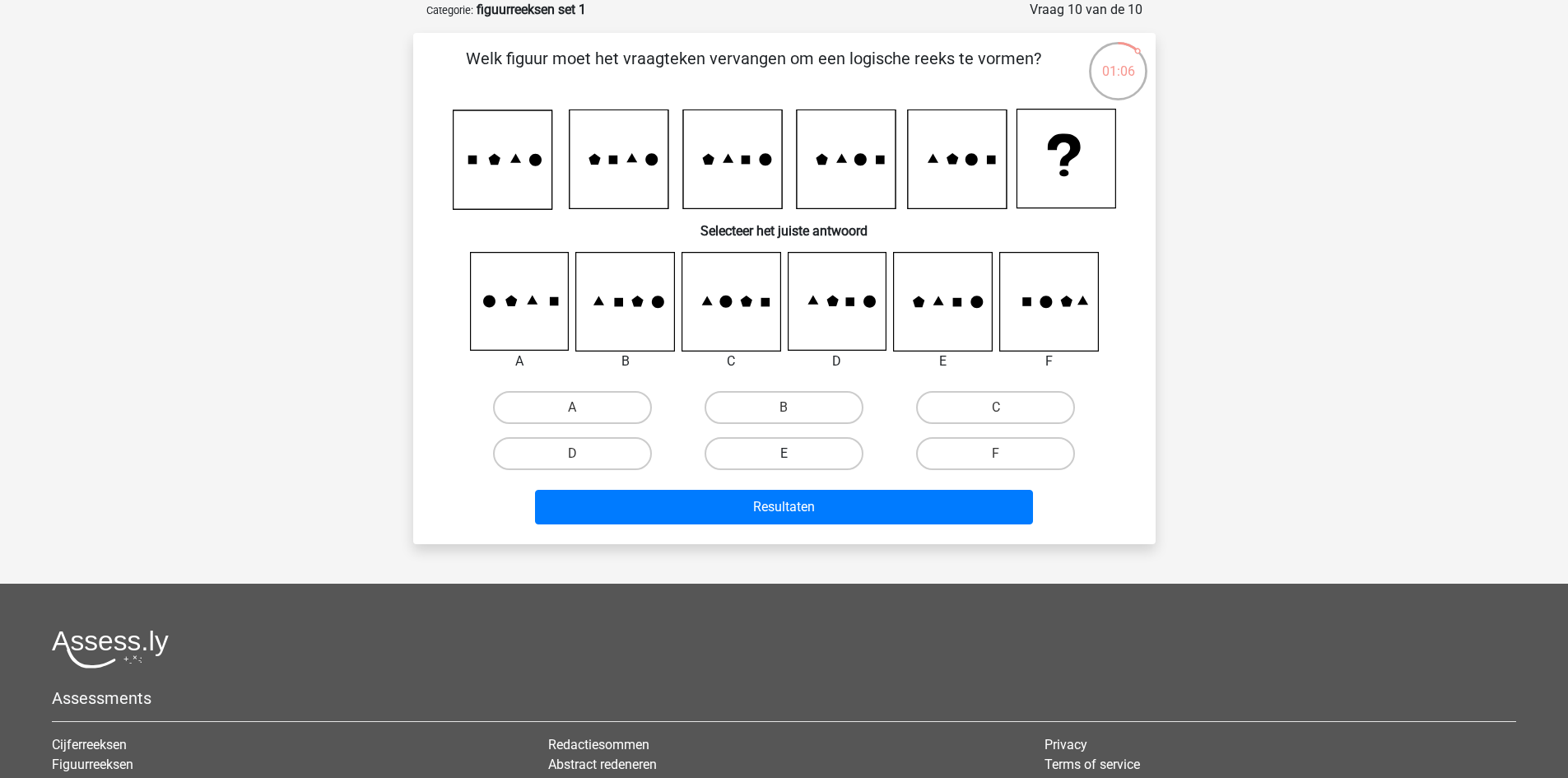
click at [810, 453] on label "E" at bounding box center [784, 454] width 159 height 33
click at [794, 454] on input "E" at bounding box center [789, 459] width 10 height 10
radio input "true"
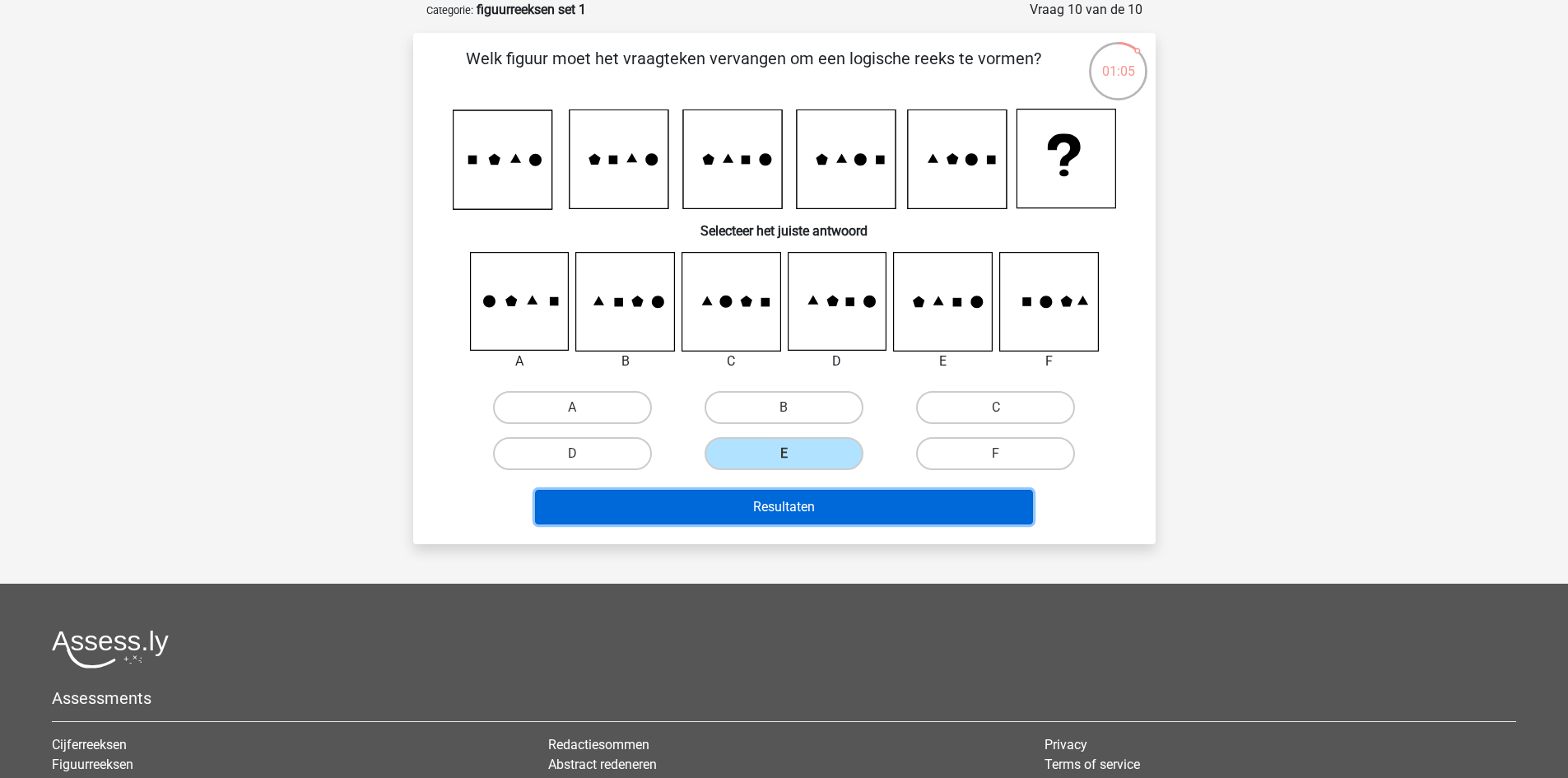
click at [840, 506] on button "Resultaten" at bounding box center [784, 507] width 498 height 34
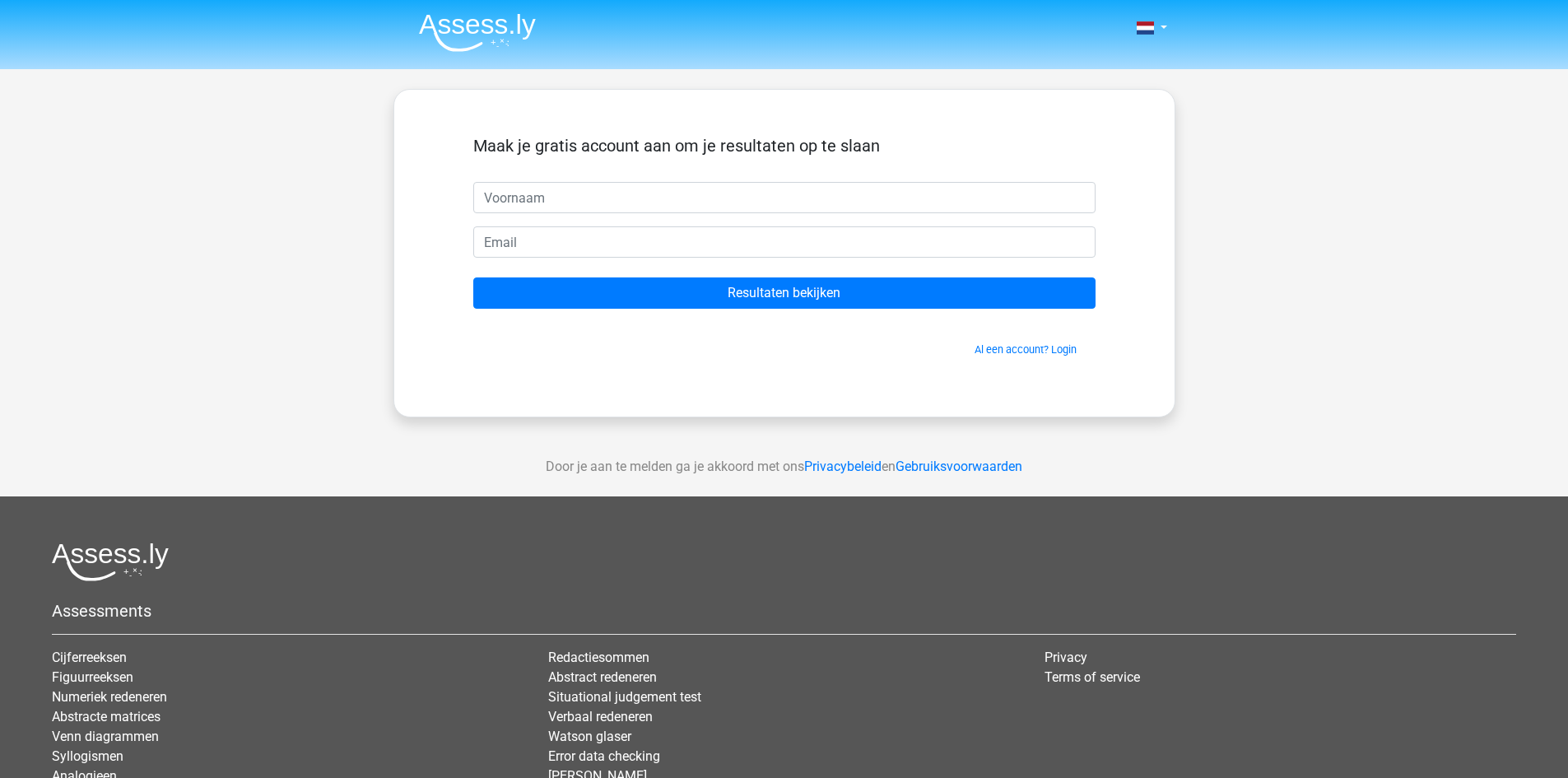
click at [582, 190] on input "text" at bounding box center [784, 197] width 622 height 31
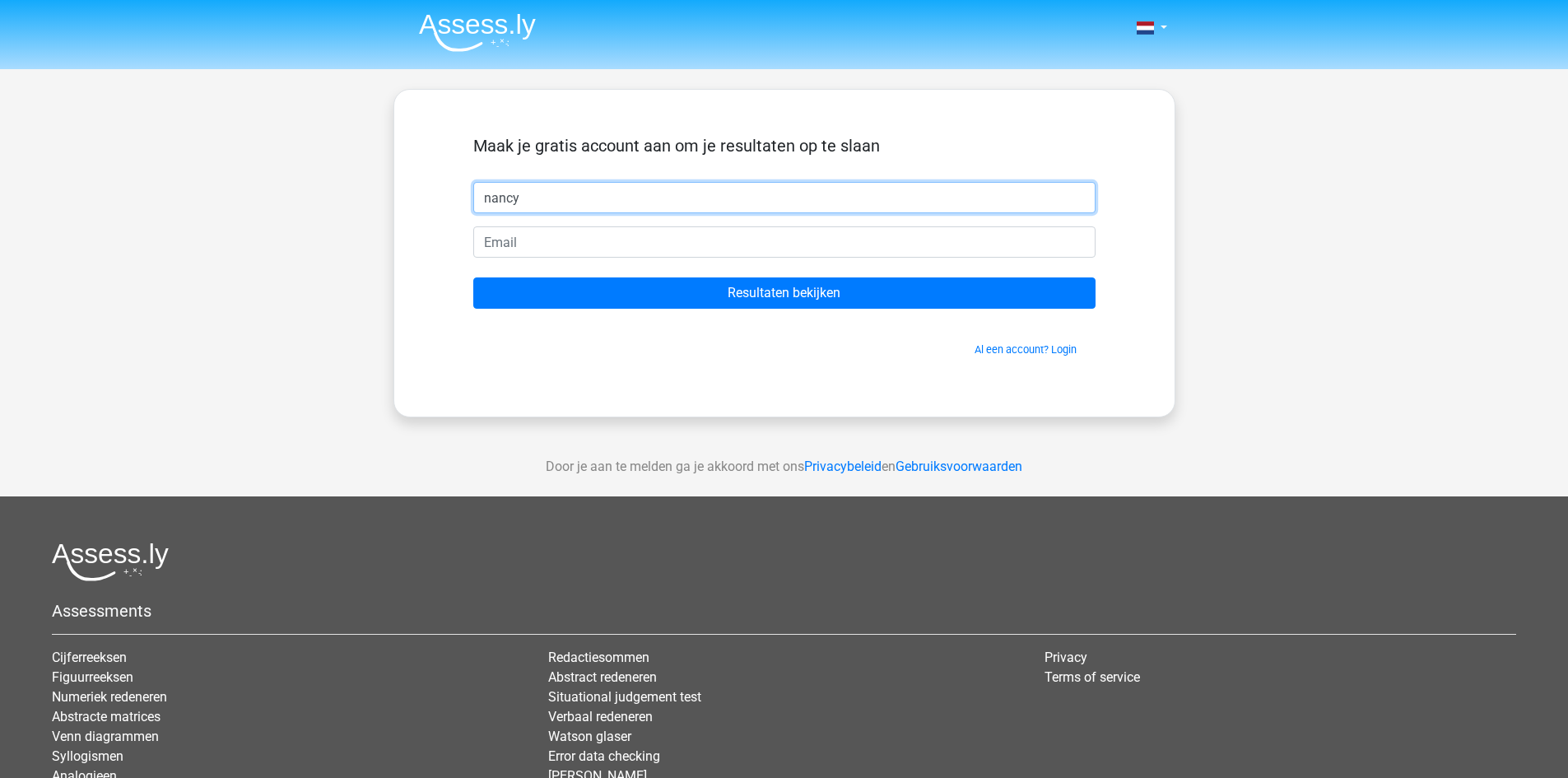
type input "nancy"
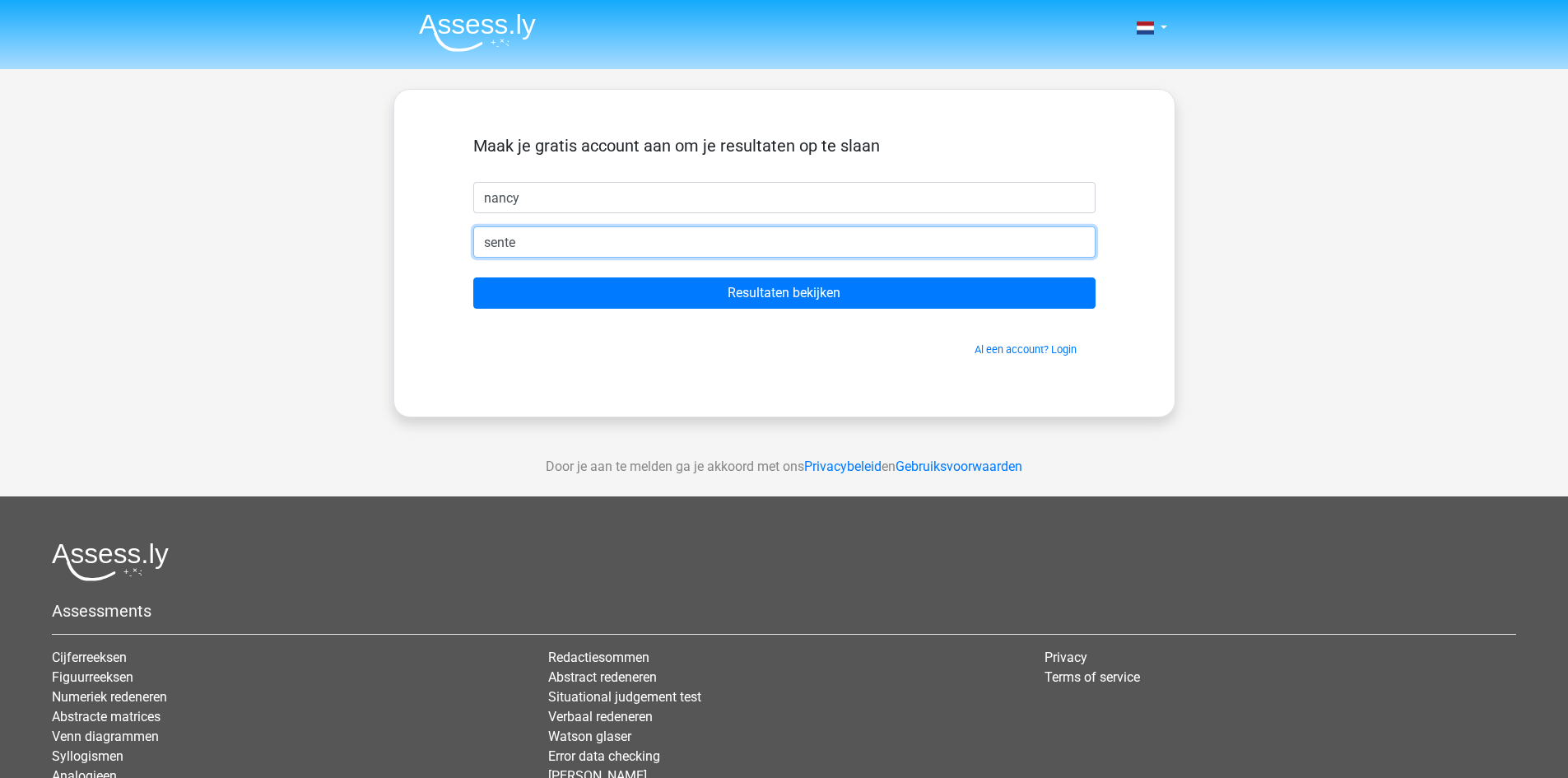
type input "[EMAIL_ADDRESS][DOMAIN_NAME]"
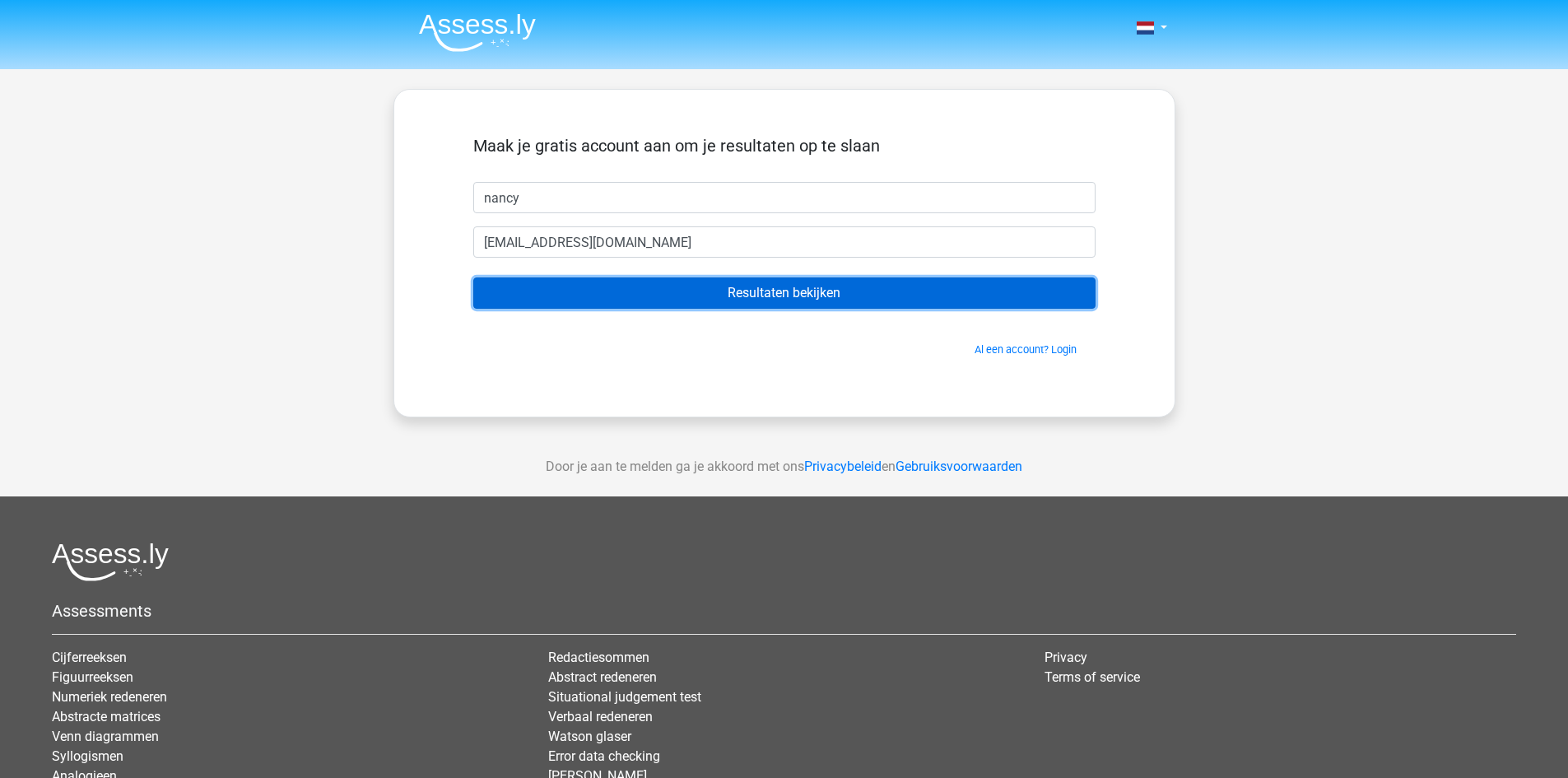
click at [754, 291] on input "Resultaten bekijken" at bounding box center [784, 293] width 622 height 31
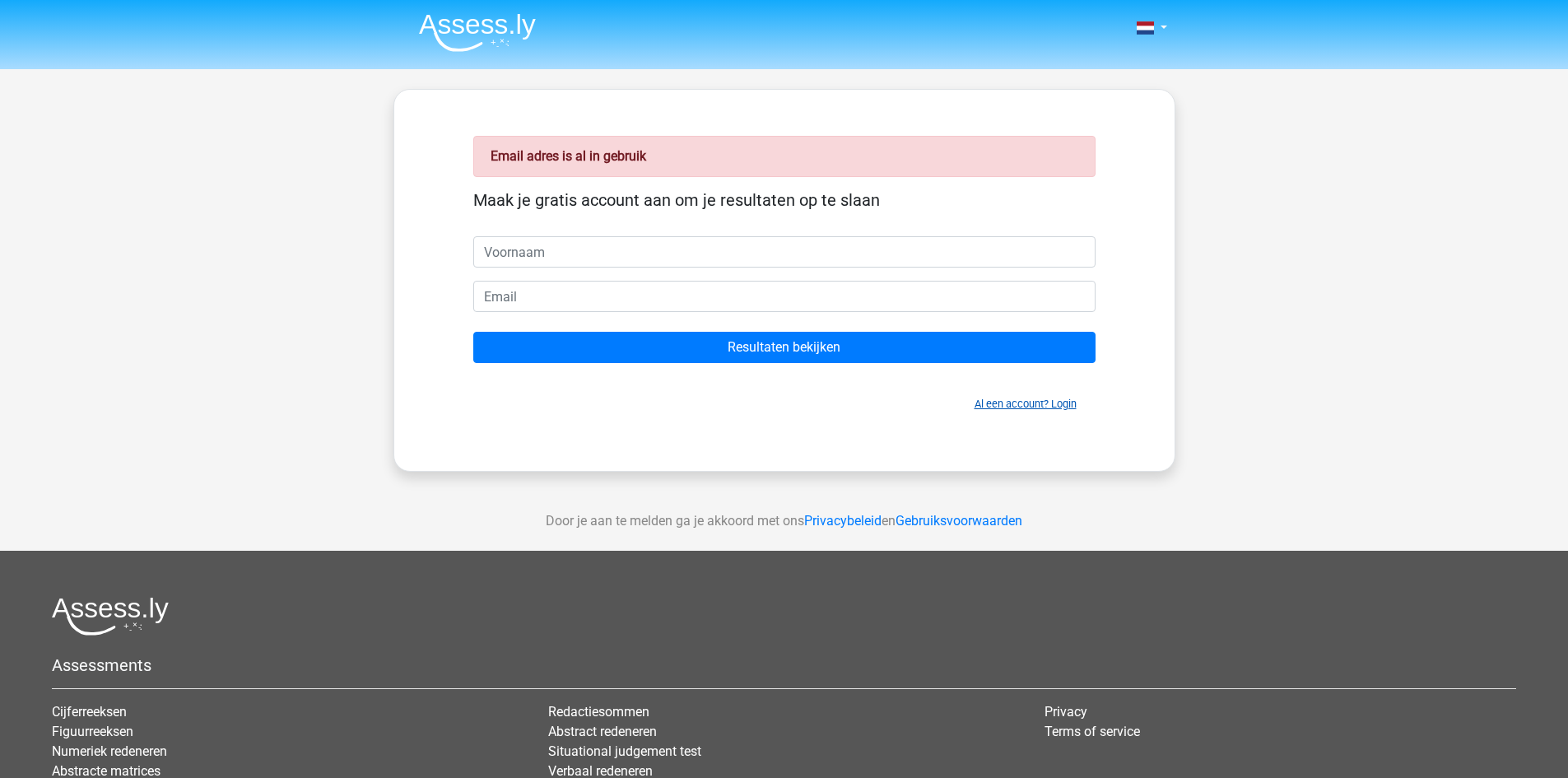
click at [1060, 404] on link "Al een account? Login" at bounding box center [1025, 404] width 102 height 12
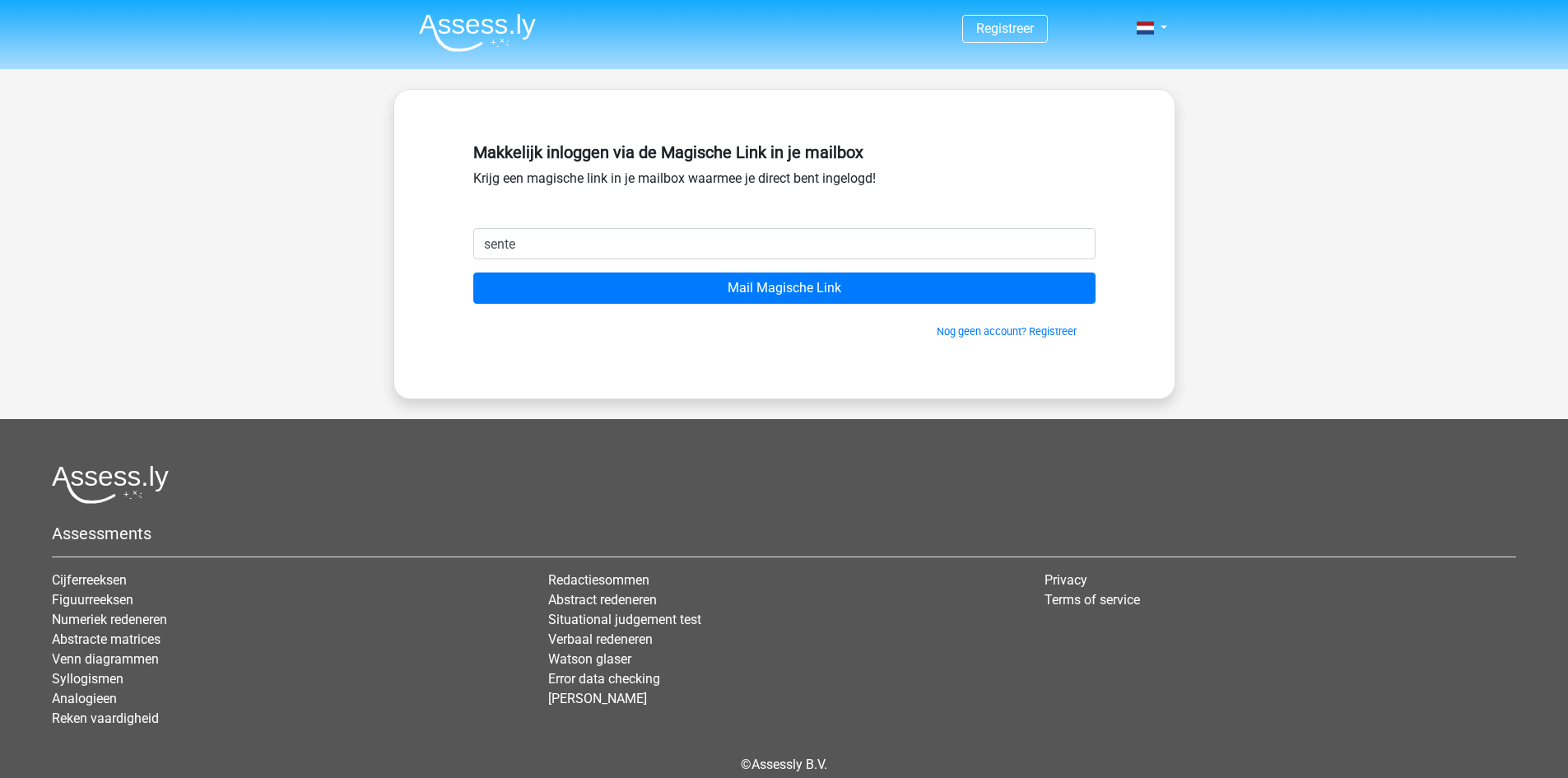
type input "[EMAIL_ADDRESS][DOMAIN_NAME]"
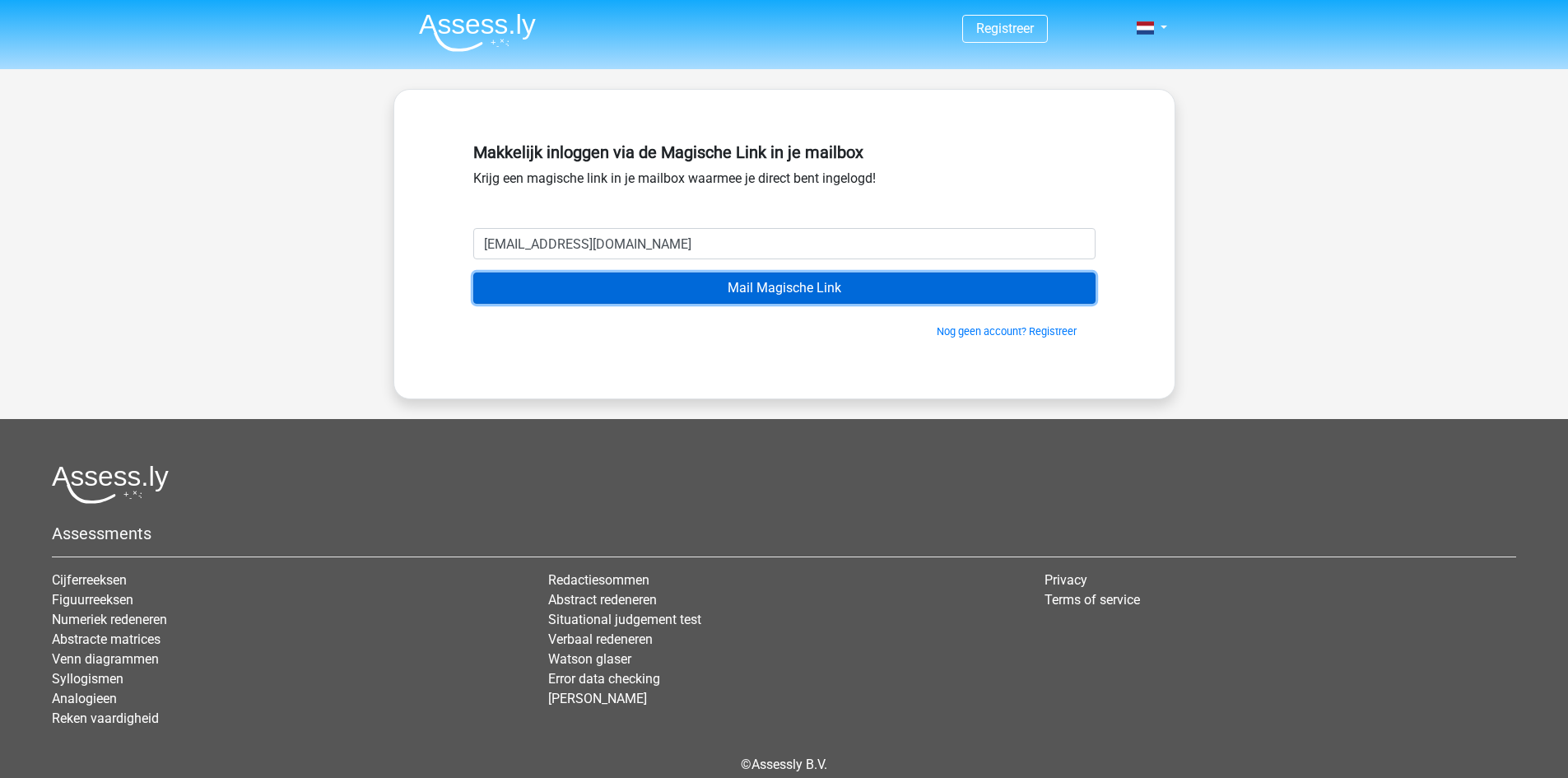
click at [753, 289] on input "Mail Magische Link" at bounding box center [784, 288] width 622 height 31
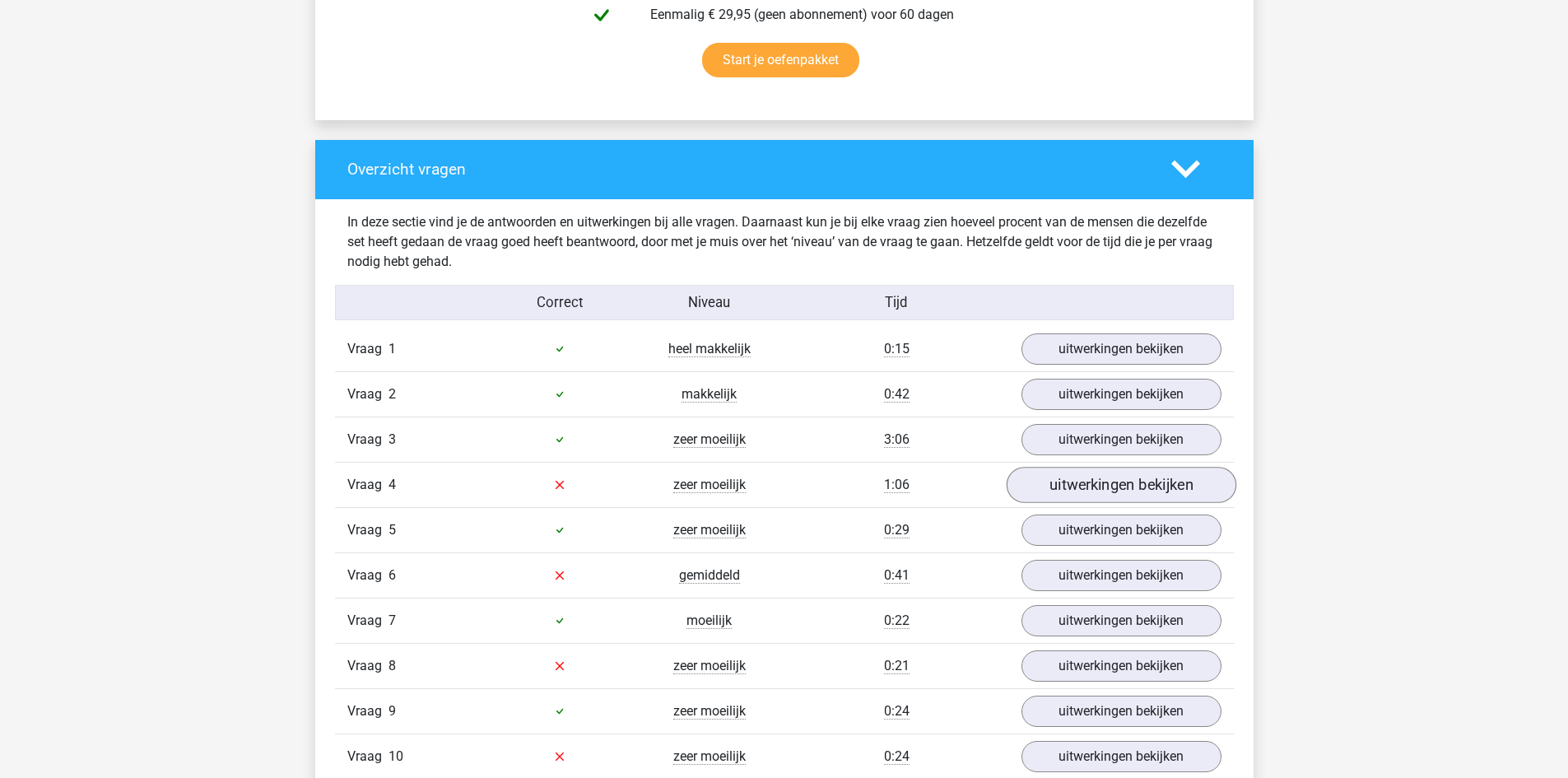
scroll to position [1235, 0]
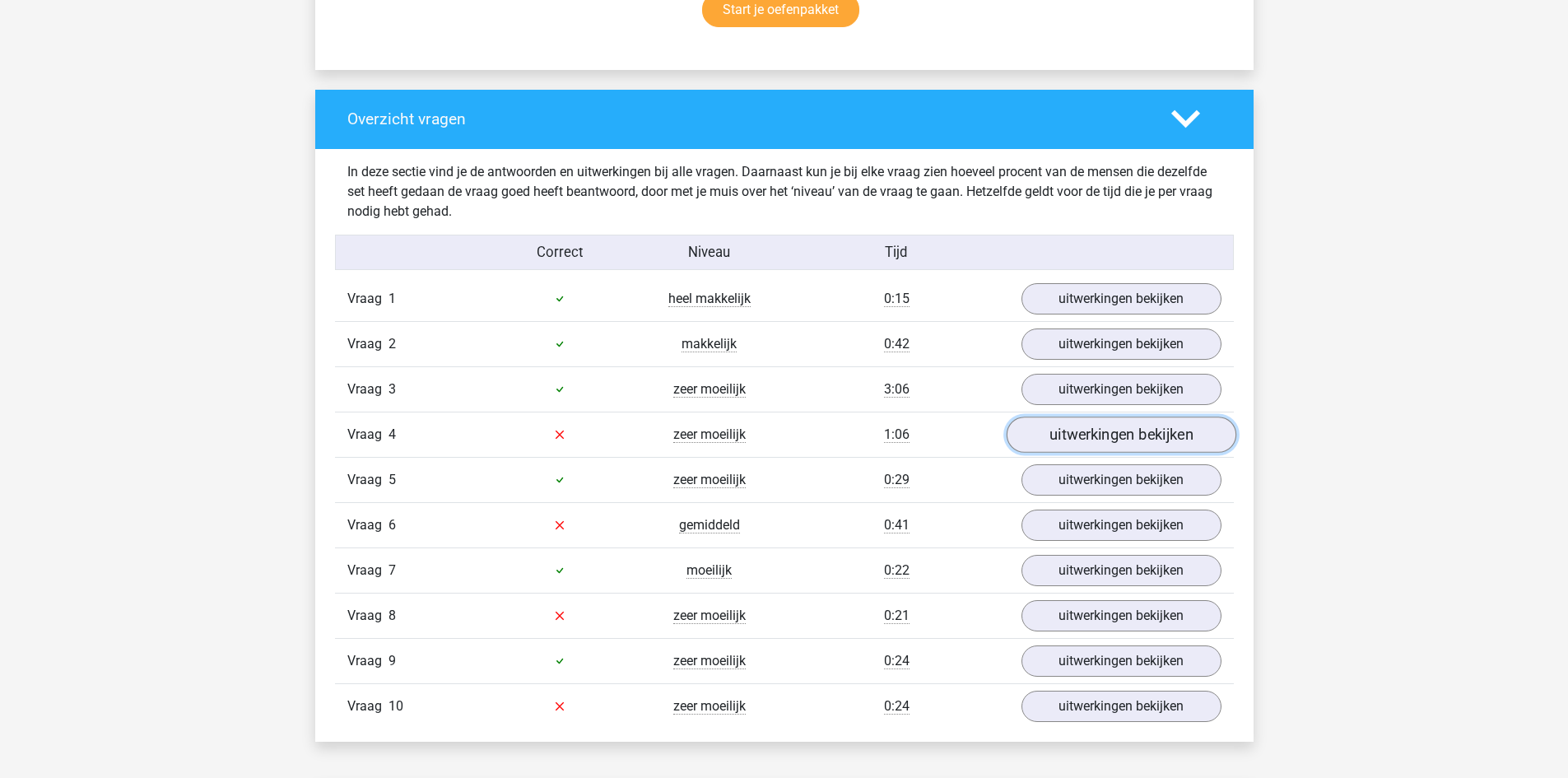
click at [1114, 433] on link "uitwerkingen bekijken" at bounding box center [1120, 435] width 230 height 36
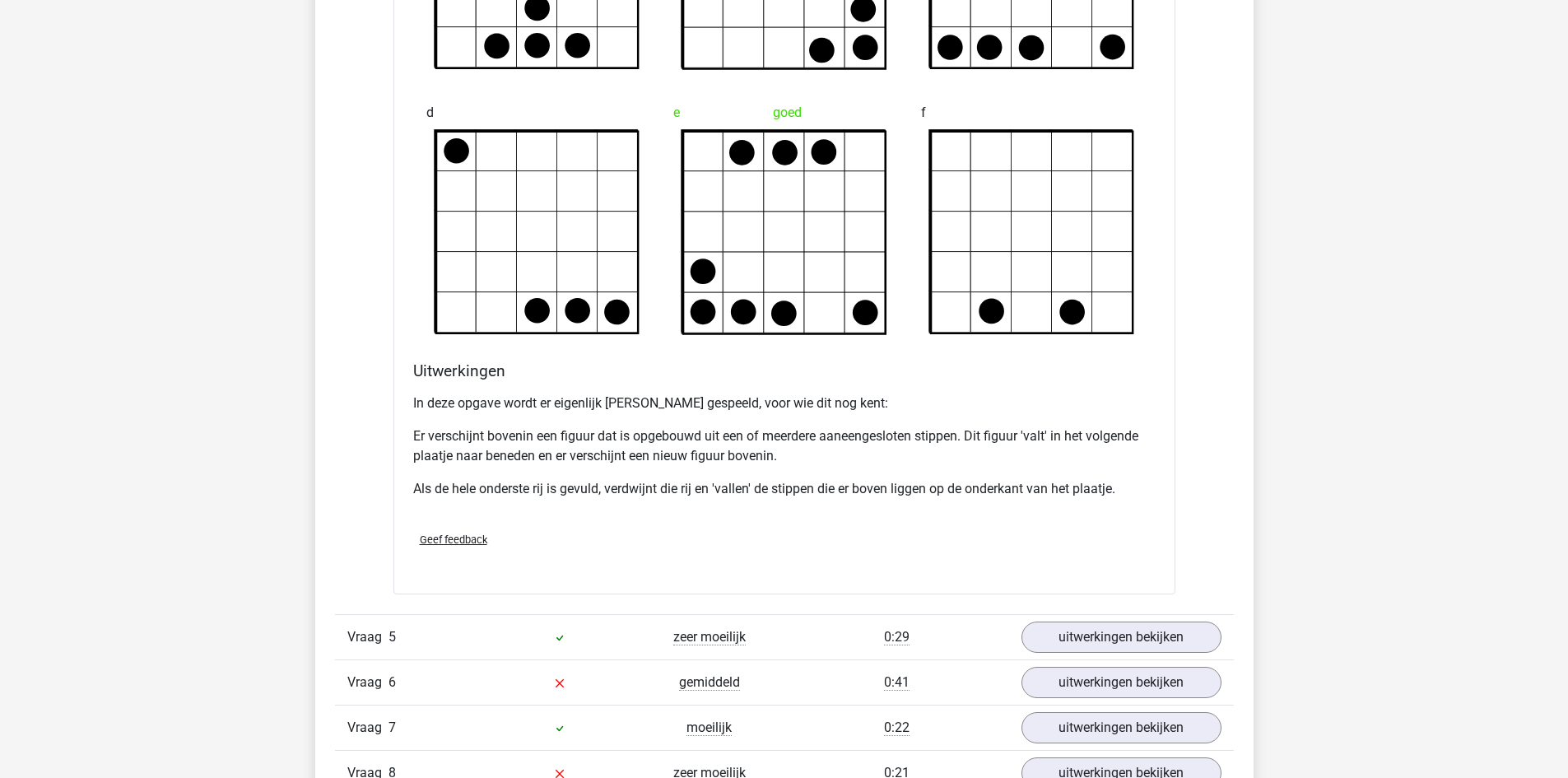
scroll to position [2470, 0]
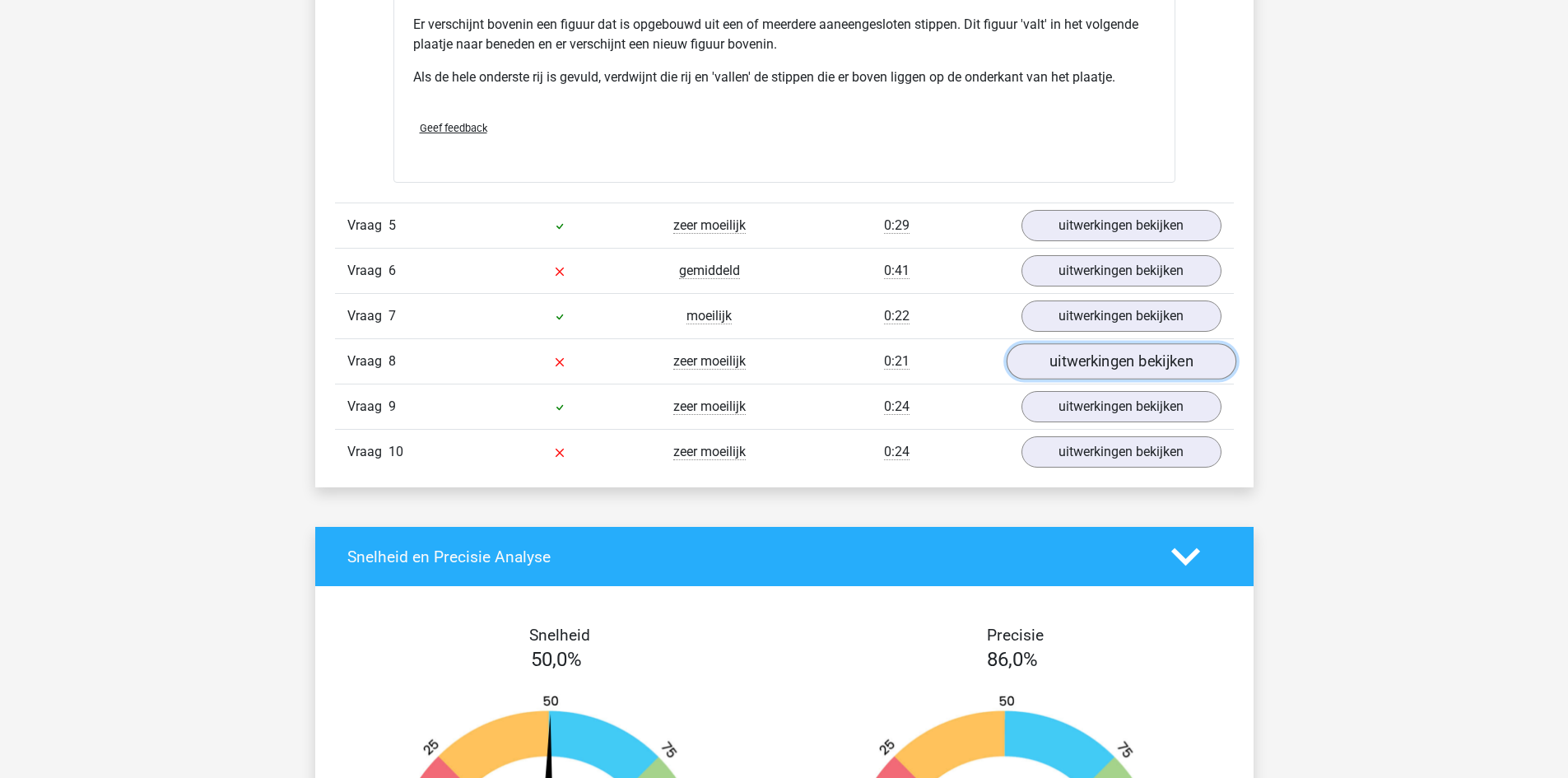
click at [1098, 360] on link "uitwerkingen bekijken" at bounding box center [1120, 361] width 230 height 36
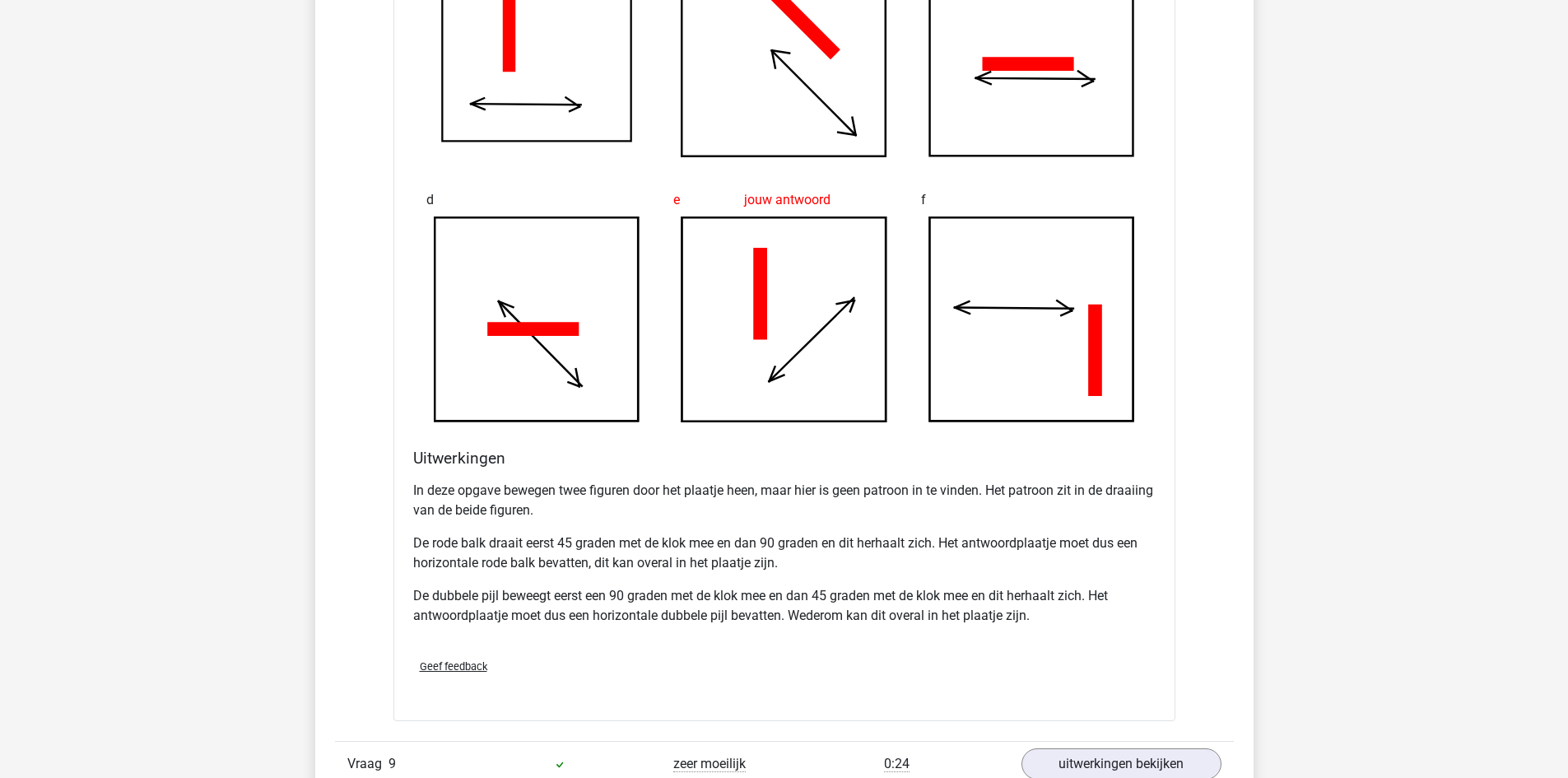
scroll to position [3212, 0]
